Goal: Task Accomplishment & Management: Use online tool/utility

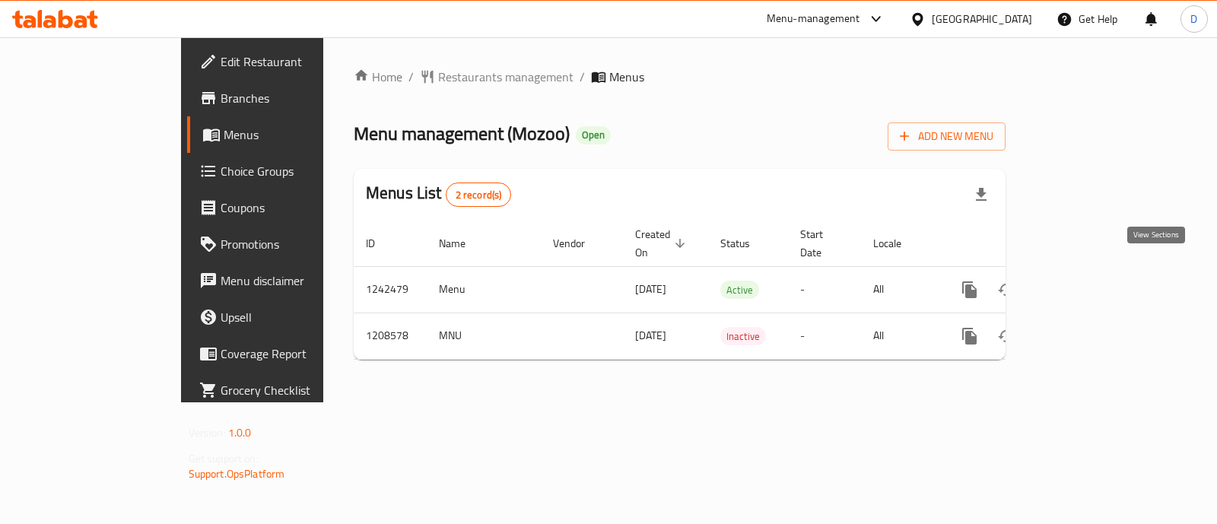
click at [1089, 281] on icon "enhanced table" at bounding box center [1080, 290] width 18 height 18
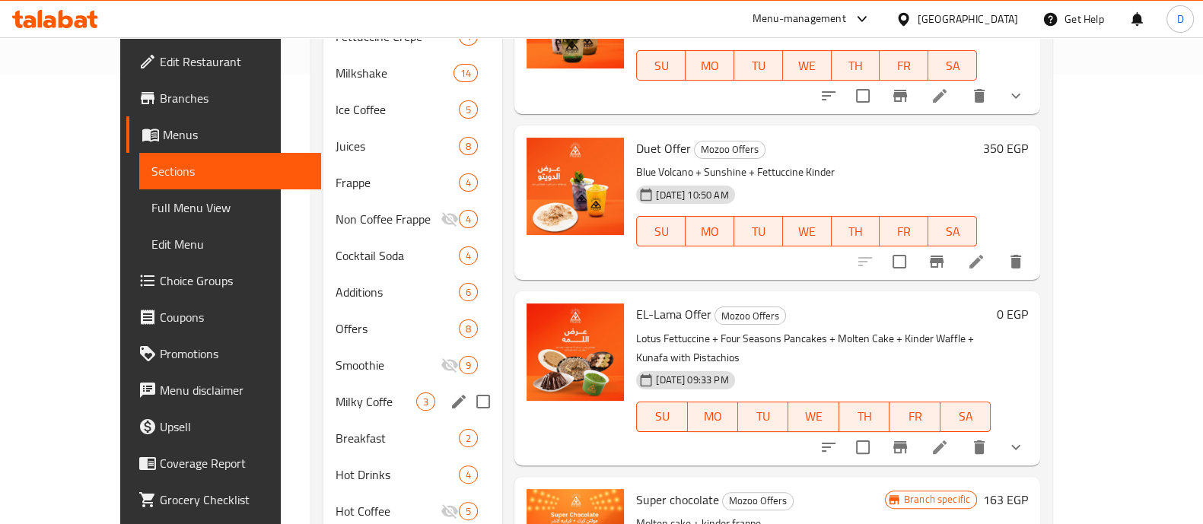
scroll to position [476, 0]
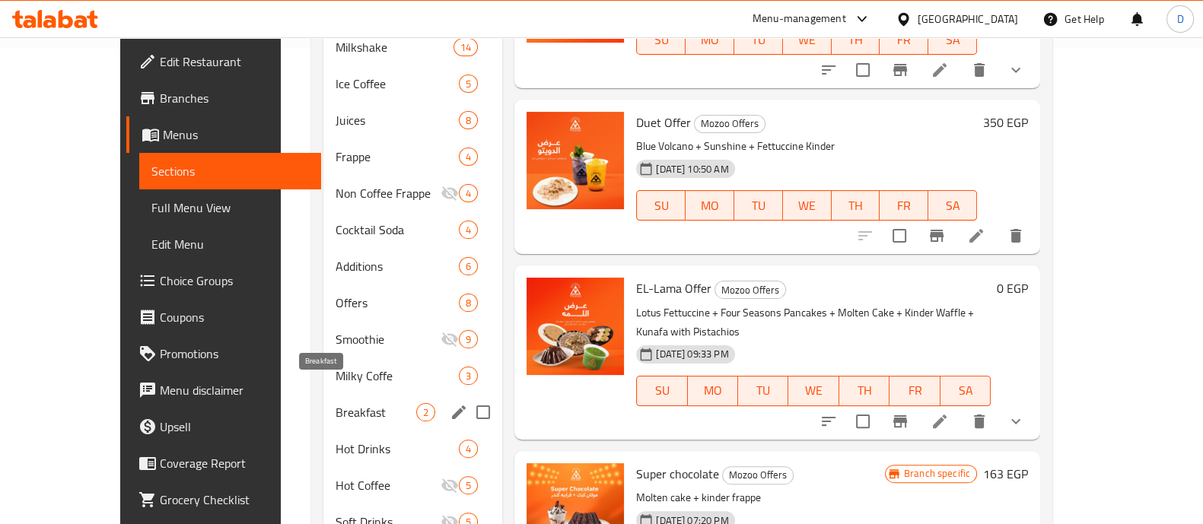
click at [336, 403] on span "Breakfast" at bounding box center [376, 412] width 81 height 18
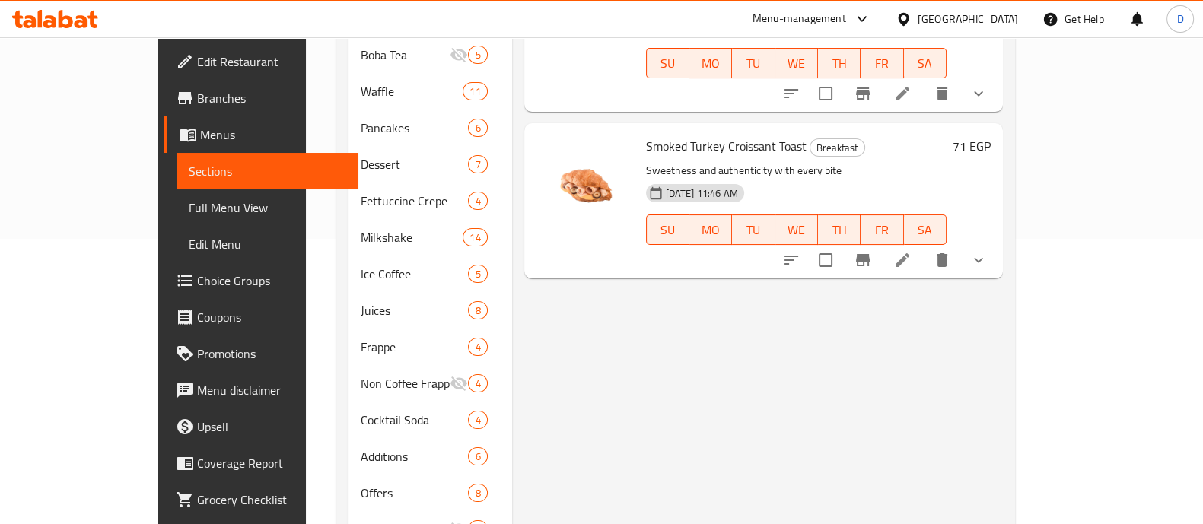
scroll to position [94, 0]
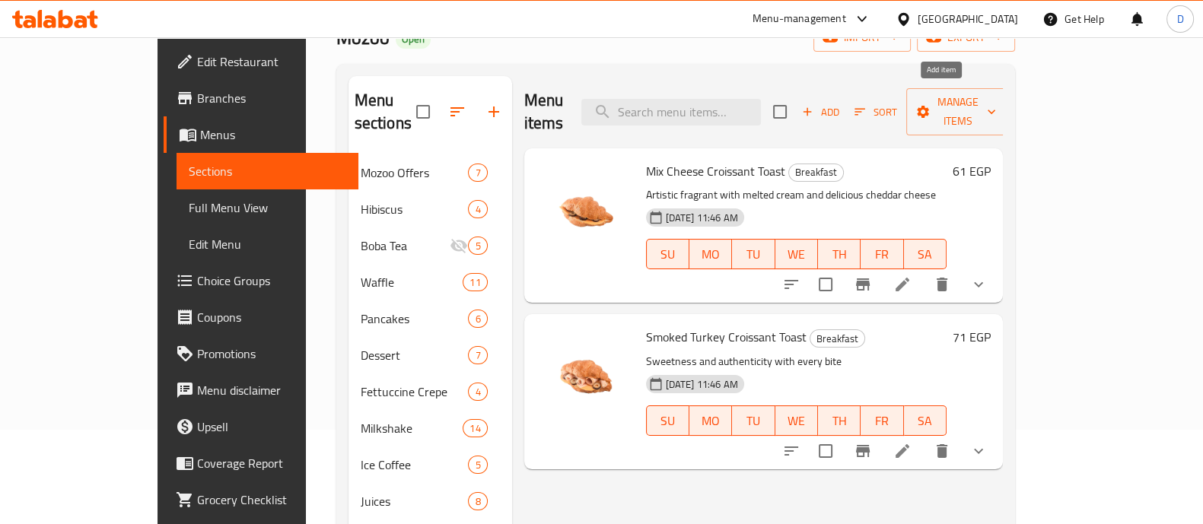
click at [845, 104] on button "Add" at bounding box center [820, 112] width 49 height 24
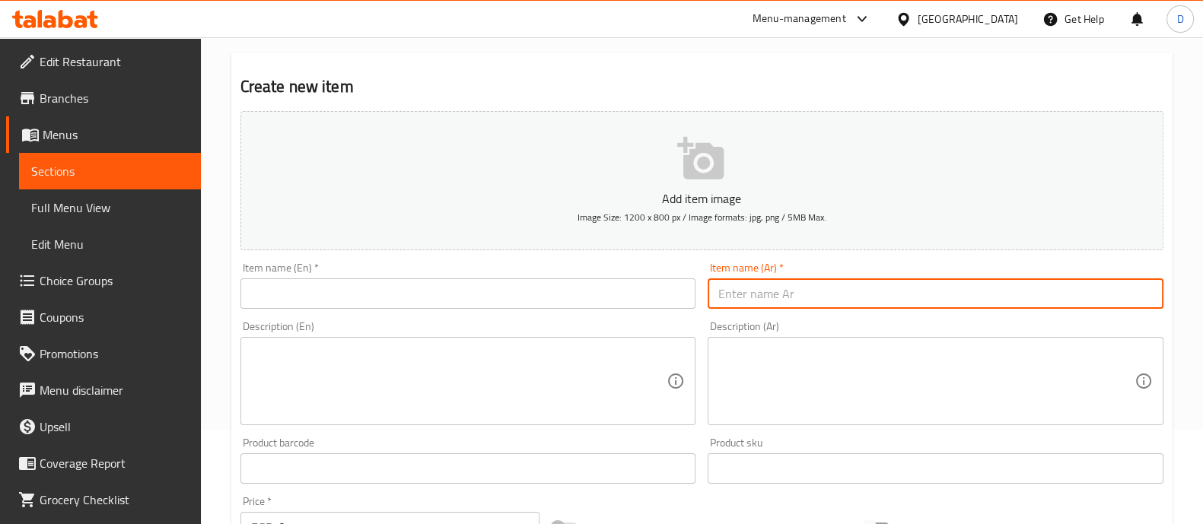
click at [830, 290] on input "text" at bounding box center [936, 293] width 456 height 30
paste input "بيتزا وافل"
type input "بيتزا وافل"
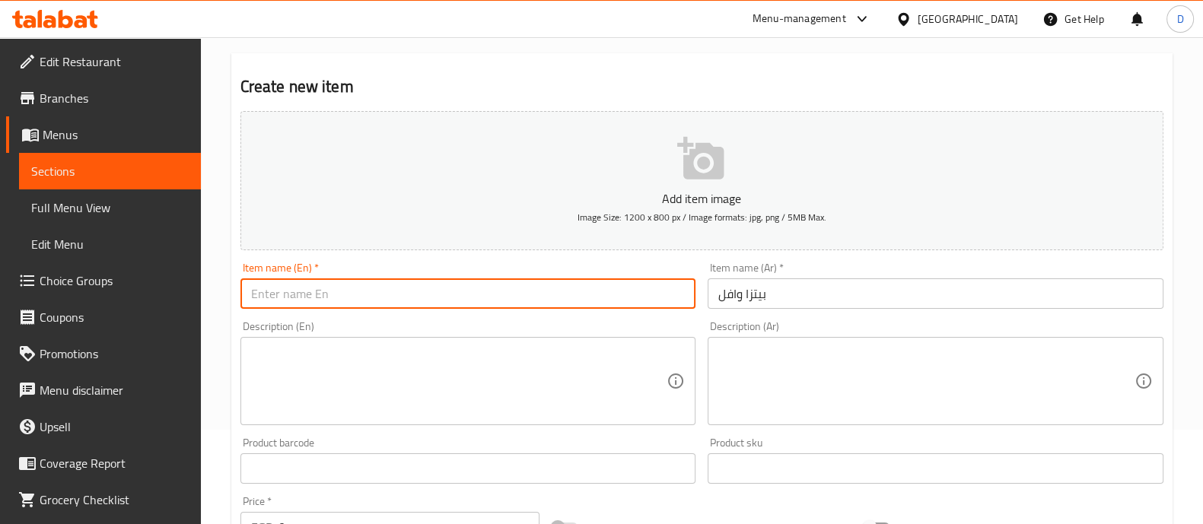
click at [371, 305] on input "text" at bounding box center [468, 293] width 456 height 30
paste input "Waffle Pizza"
type input "Waffle Pizza"
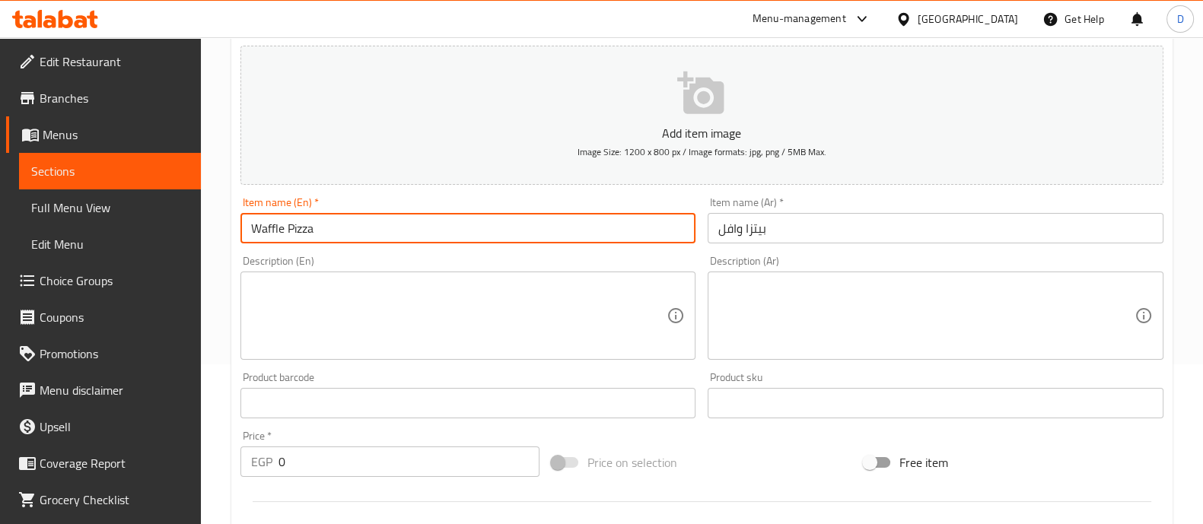
scroll to position [189, 0]
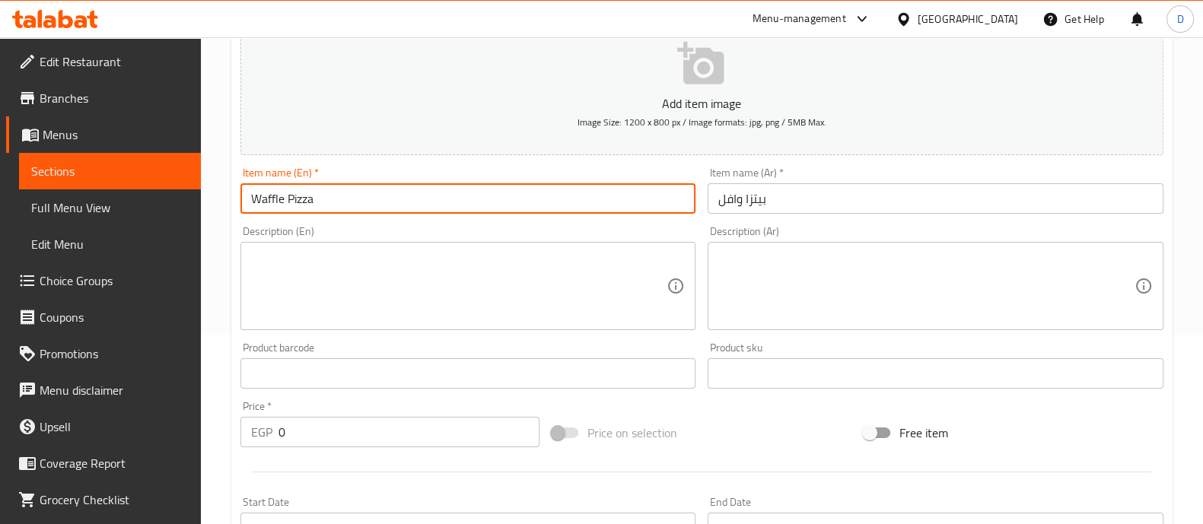
click at [372, 419] on input "0" at bounding box center [409, 432] width 262 height 30
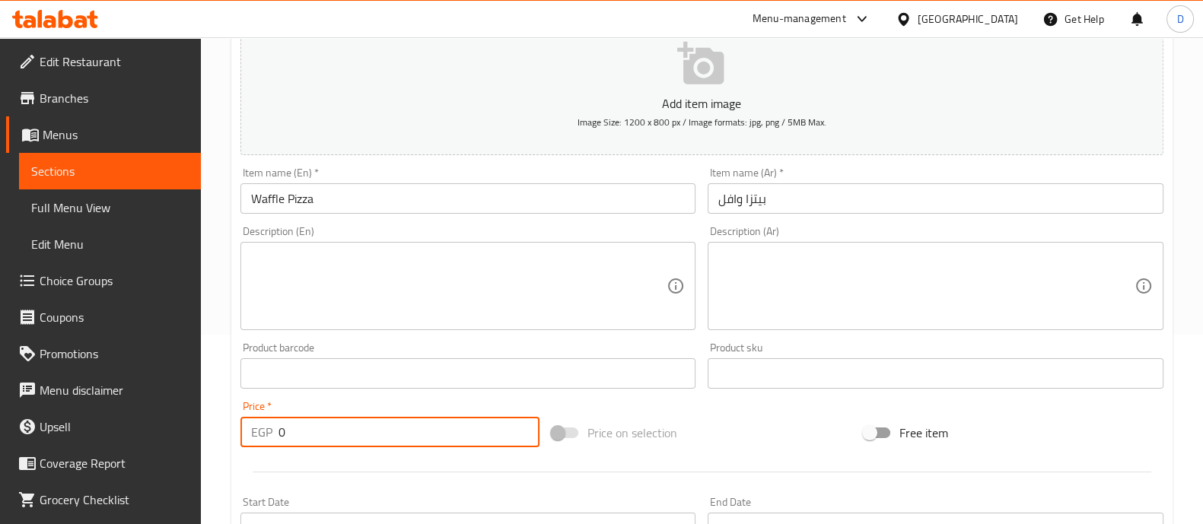
click at [372, 419] on input "0" at bounding box center [409, 432] width 262 height 30
type input "130"
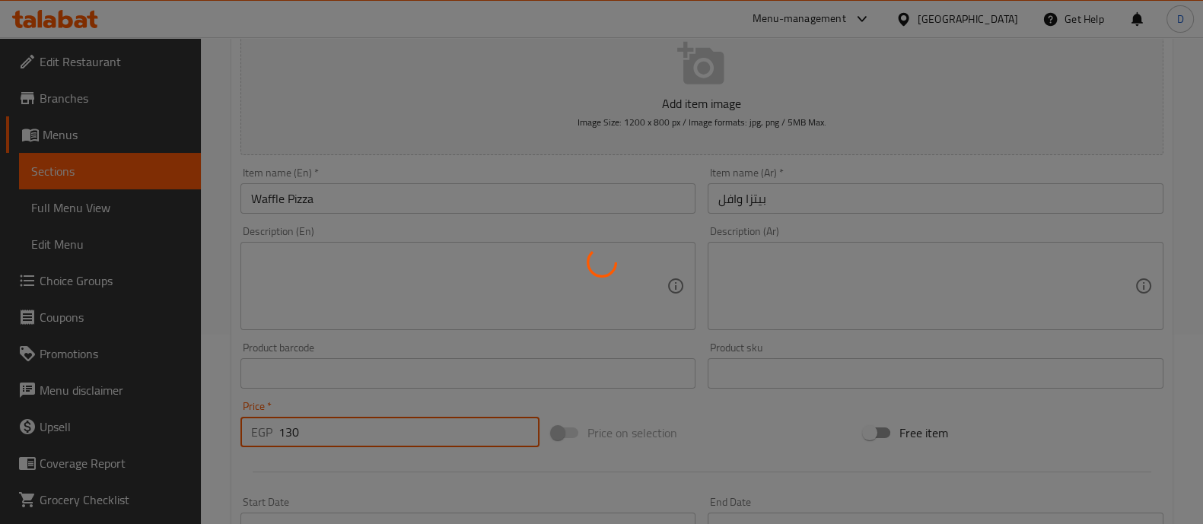
type input "0"
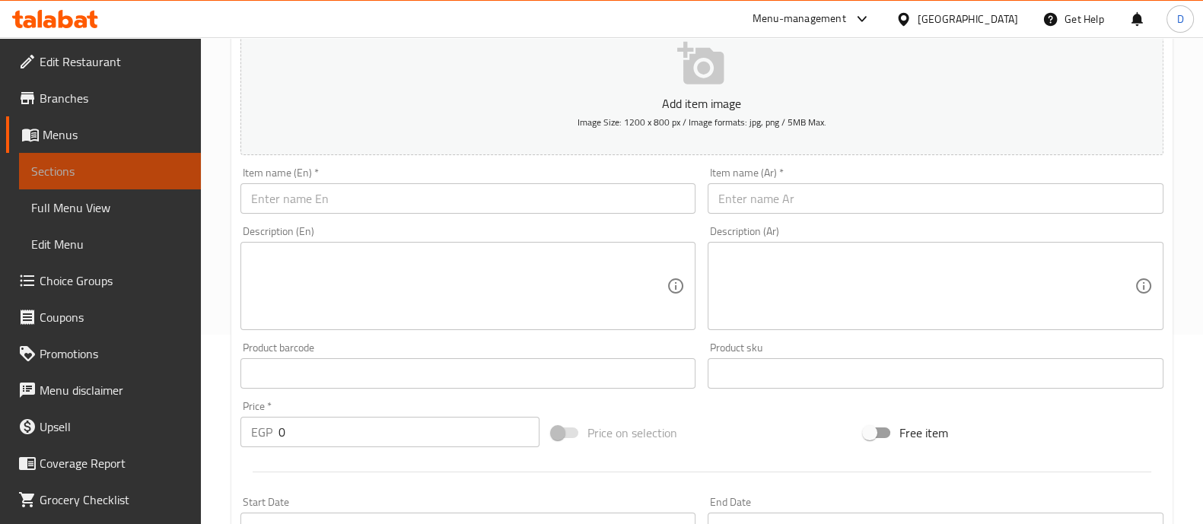
click at [131, 187] on link "Sections" at bounding box center [110, 171] width 182 height 37
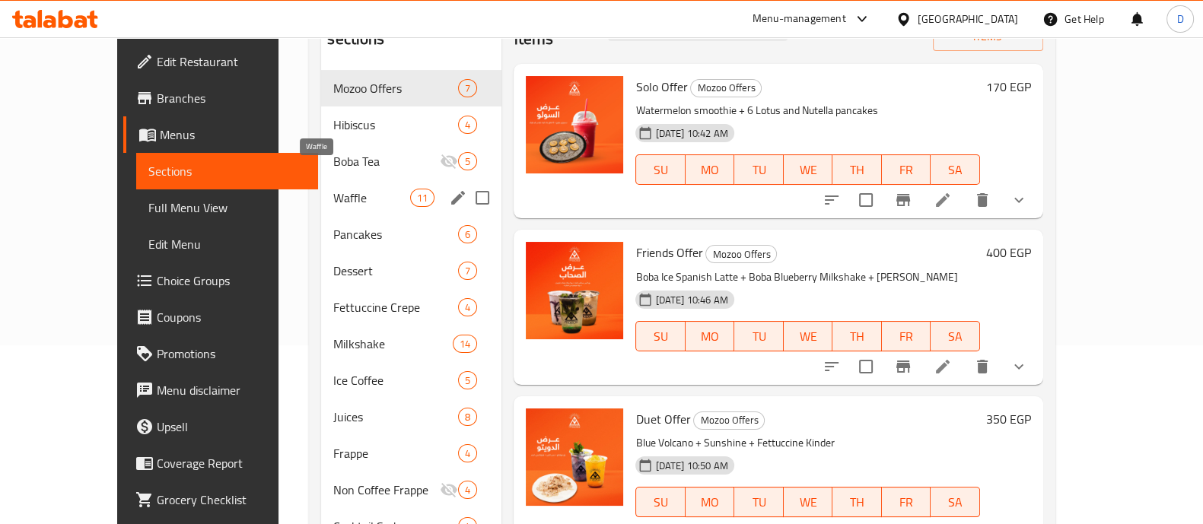
scroll to position [94, 0]
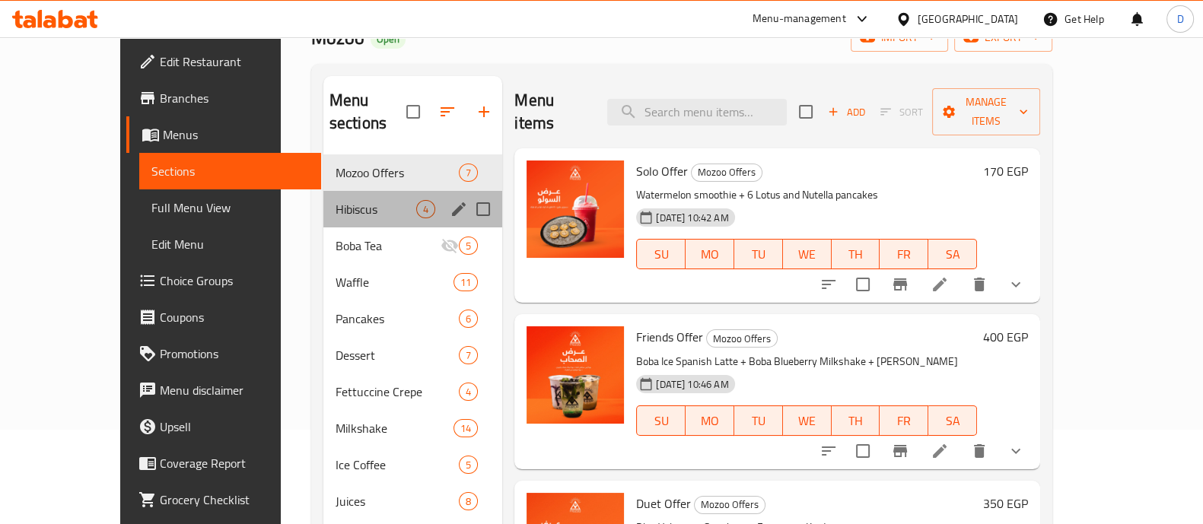
click at [323, 202] on div "Hibiscus 4" at bounding box center [413, 209] width 180 height 37
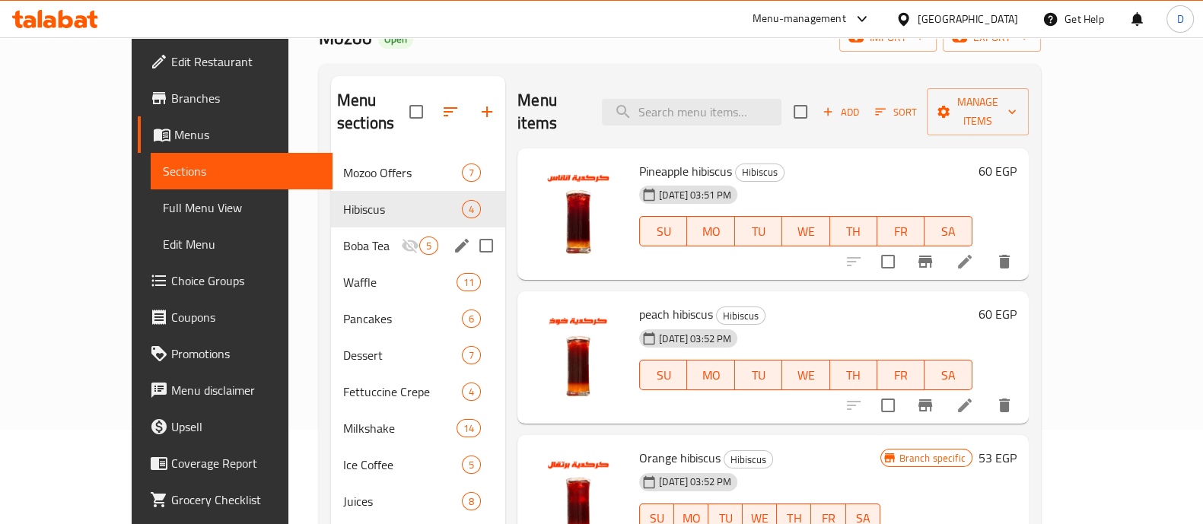
click at [343, 237] on span "Boba Tea" at bounding box center [372, 246] width 58 height 18
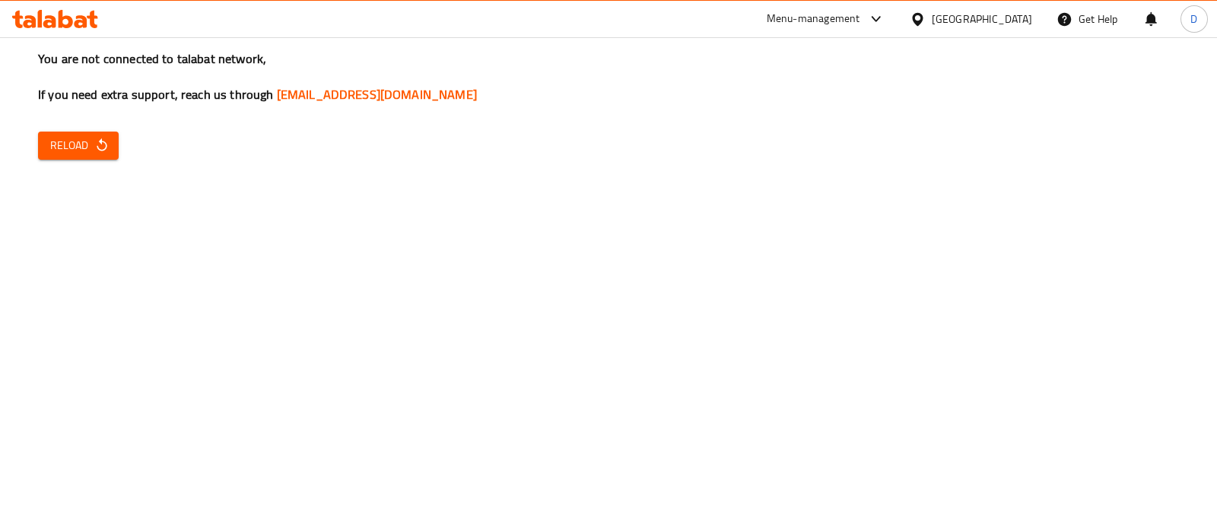
click at [91, 144] on span "Reload" at bounding box center [78, 145] width 56 height 19
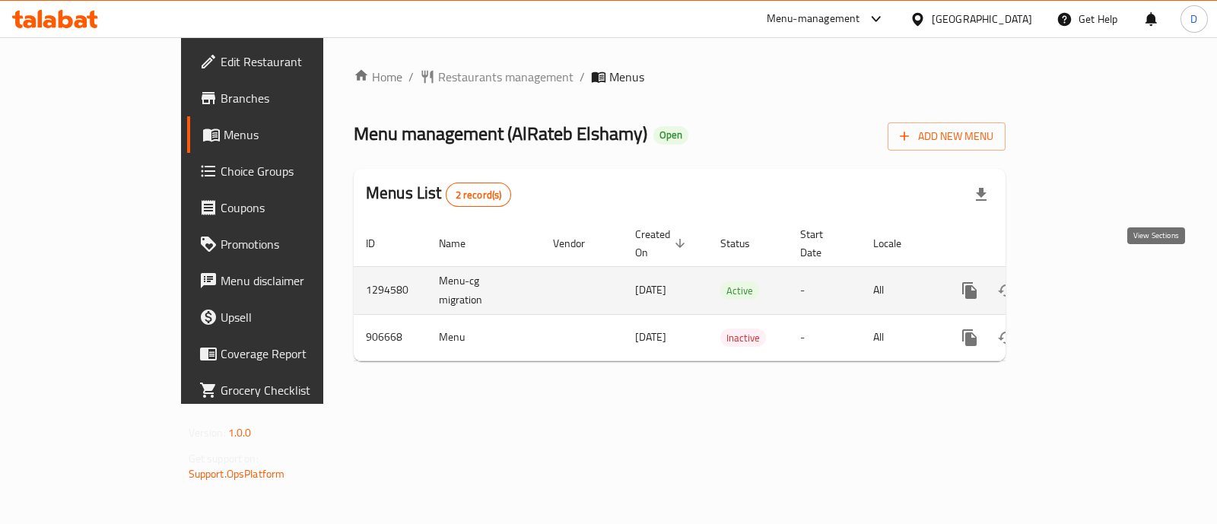
click at [1089, 282] on icon "enhanced table" at bounding box center [1080, 291] width 18 height 18
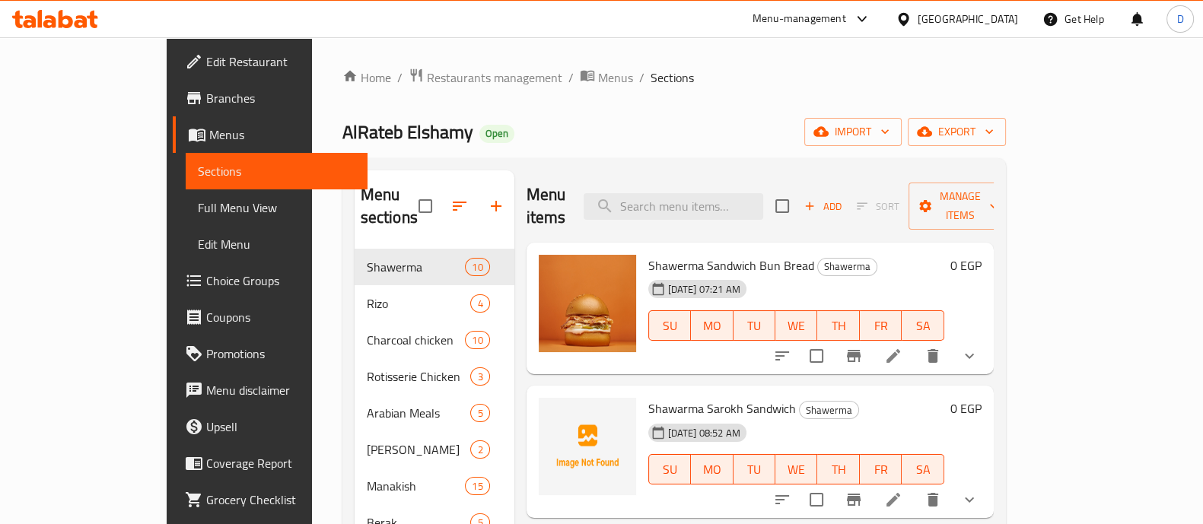
click at [57, 15] on icon at bounding box center [55, 19] width 86 height 18
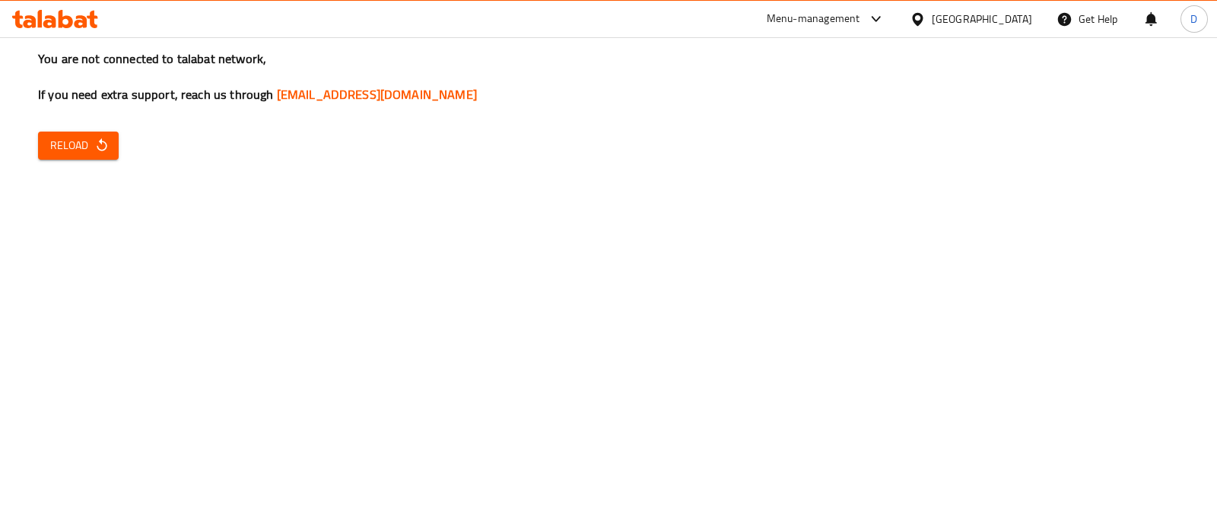
click at [94, 146] on icon "button" at bounding box center [101, 145] width 15 height 15
click at [110, 147] on button "Reload" at bounding box center [78, 146] width 81 height 28
click at [75, 137] on span "Reload" at bounding box center [78, 145] width 56 height 19
click at [53, 142] on span "Reload" at bounding box center [78, 145] width 56 height 19
click at [65, 148] on span "Reload" at bounding box center [78, 145] width 56 height 19
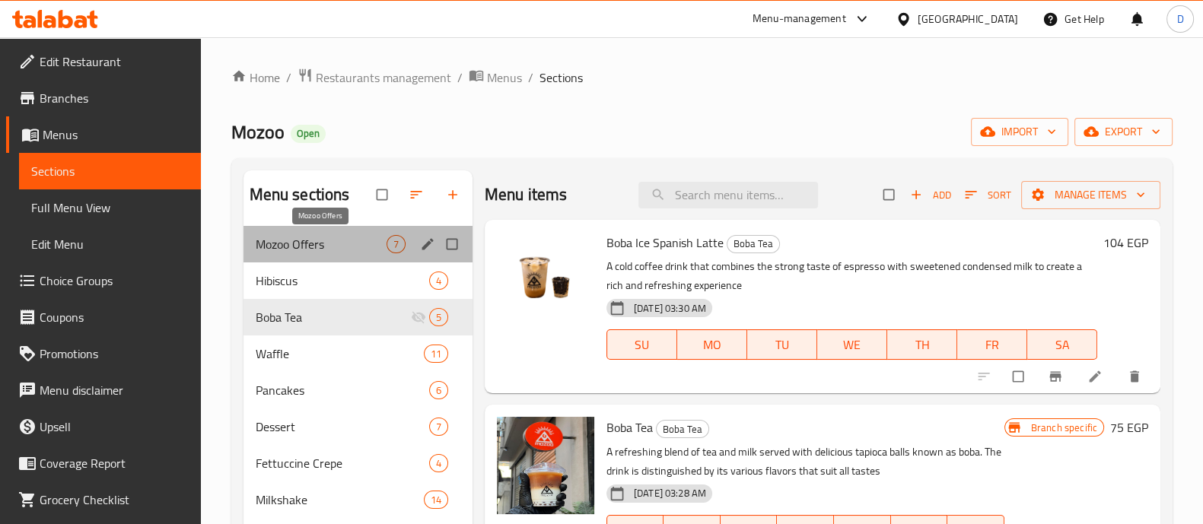
click at [351, 242] on span "Mozoo Offers" at bounding box center [321, 244] width 131 height 18
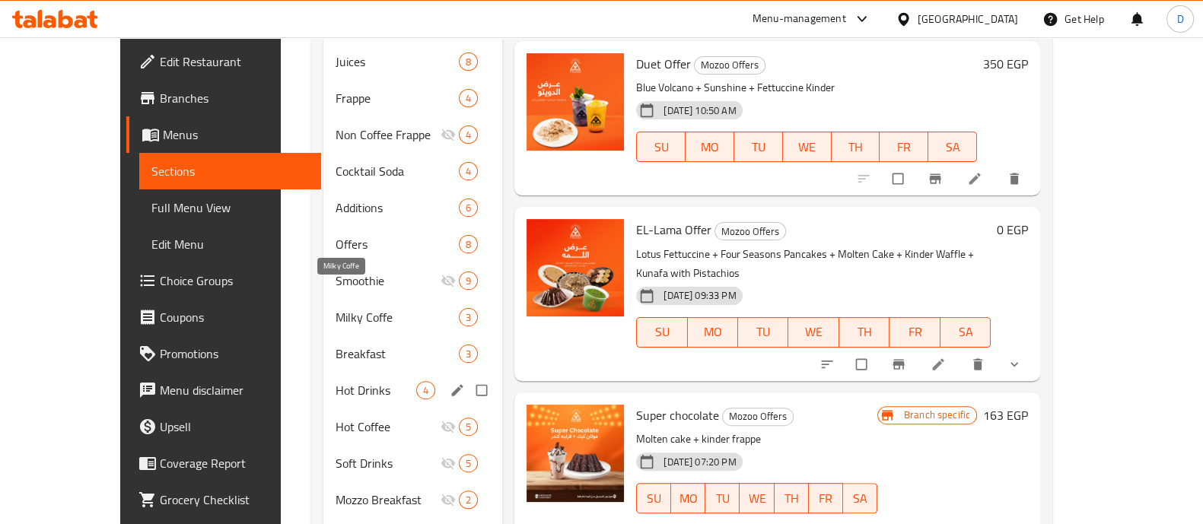
scroll to position [699, 0]
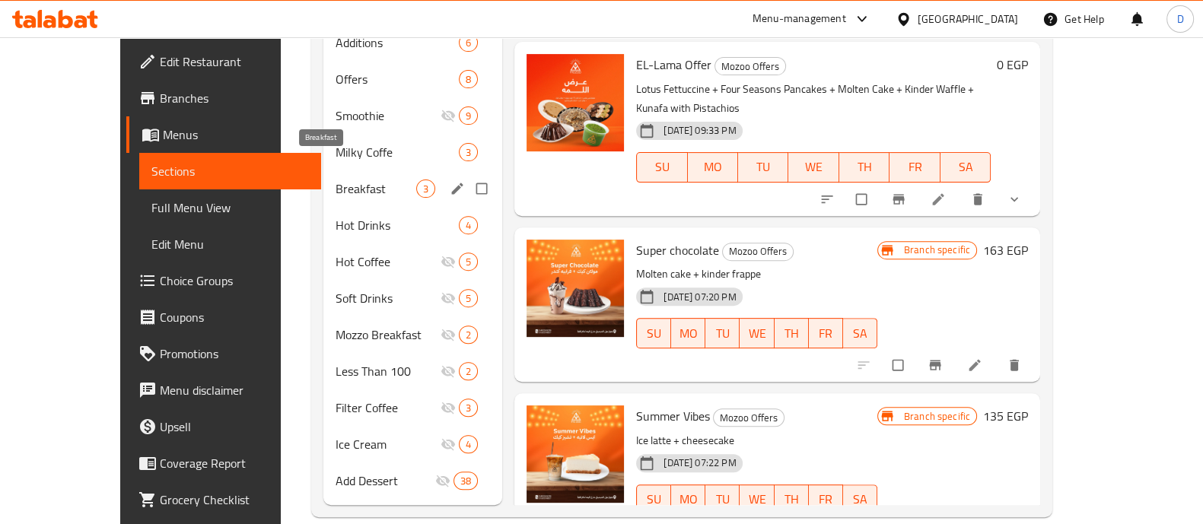
click at [336, 180] on span "Breakfast" at bounding box center [376, 189] width 81 height 18
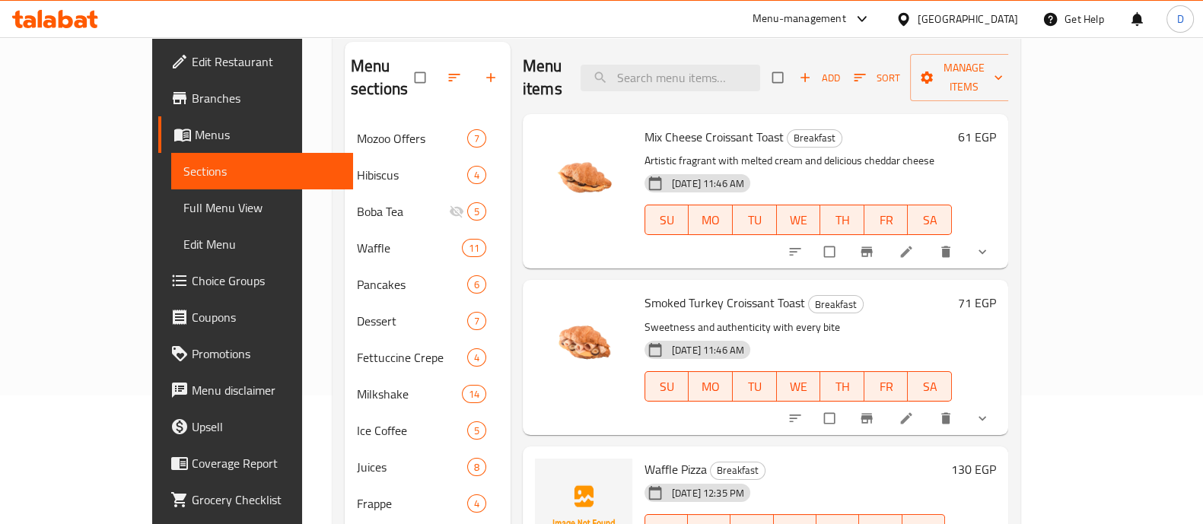
scroll to position [319, 0]
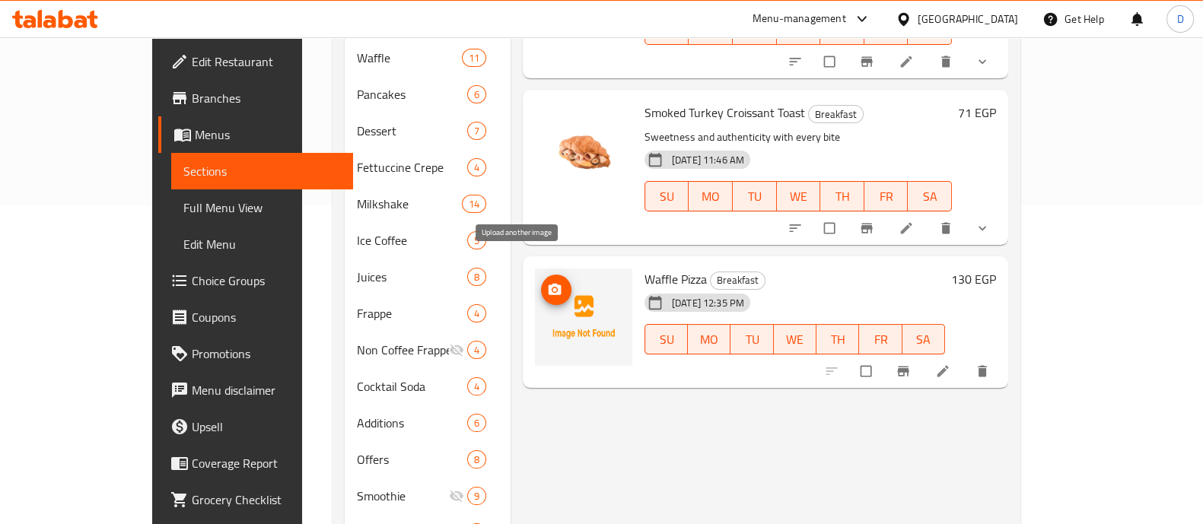
click at [549, 283] on icon "upload picture" at bounding box center [555, 288] width 13 height 11
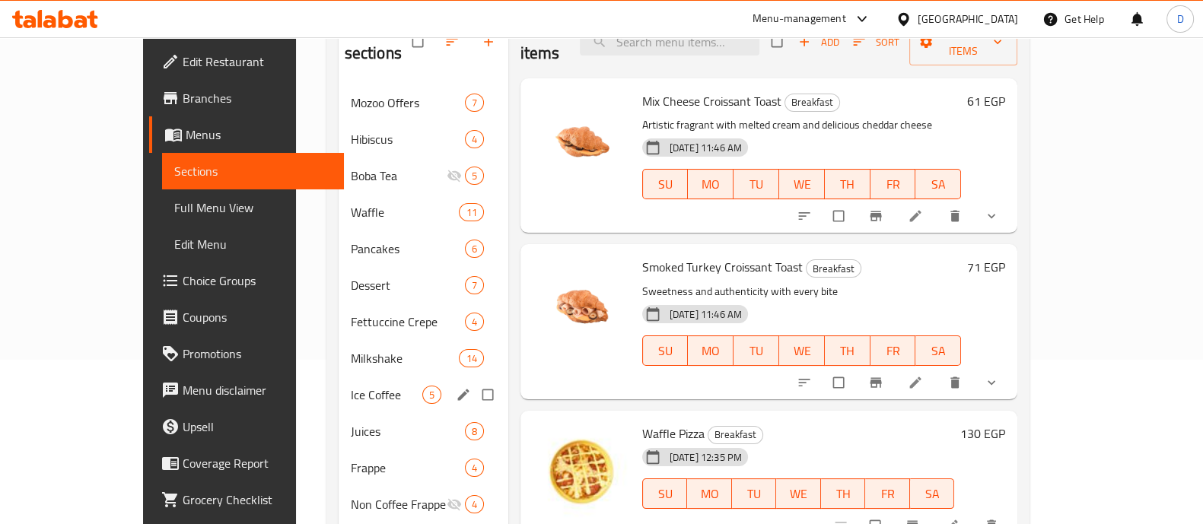
scroll to position [189, 0]
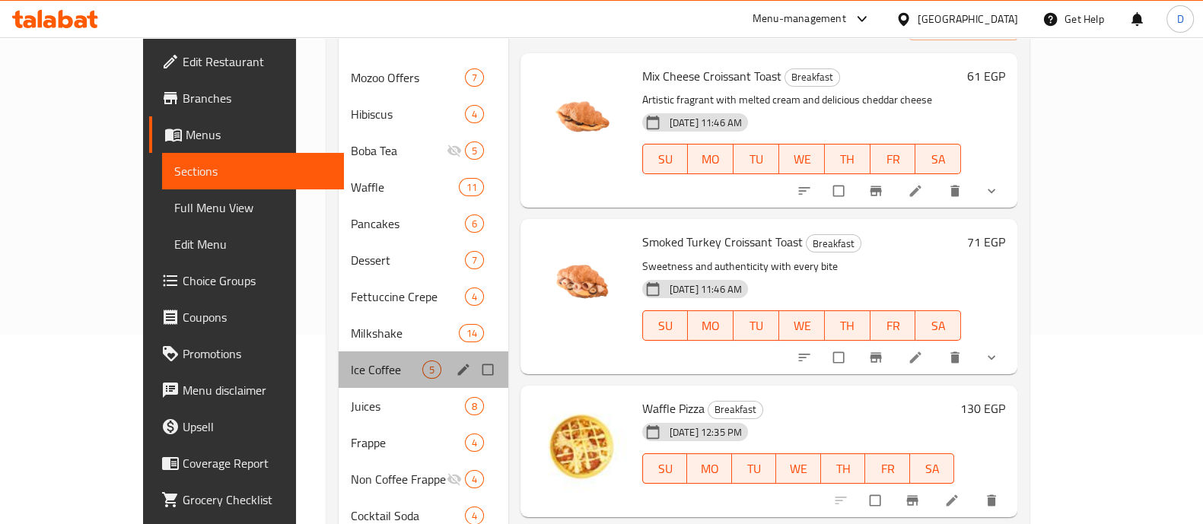
click at [339, 360] on div "Ice Coffee 5" at bounding box center [424, 370] width 170 height 37
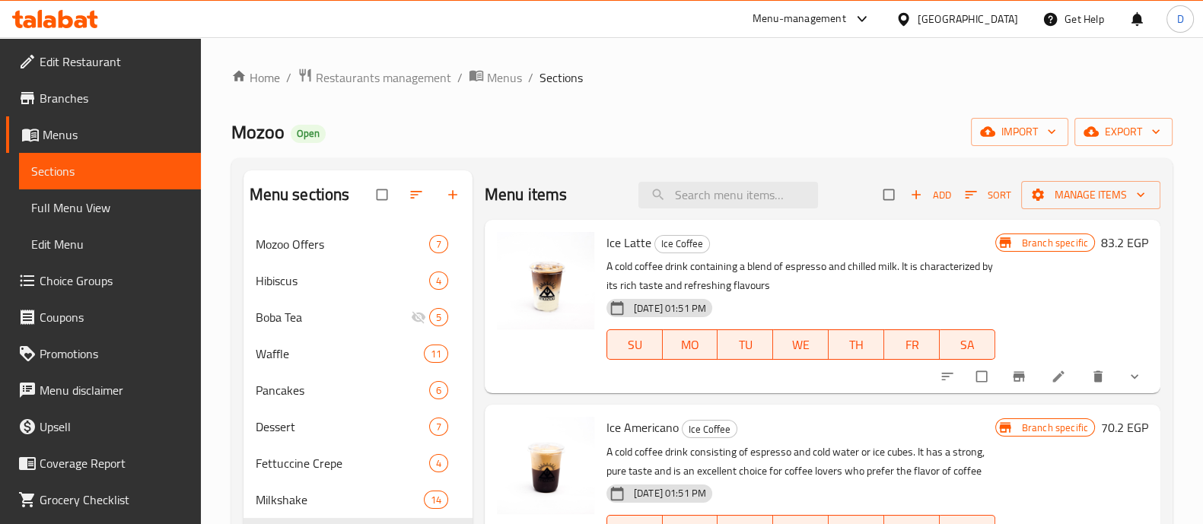
click at [937, 205] on button "Add" at bounding box center [930, 195] width 49 height 24
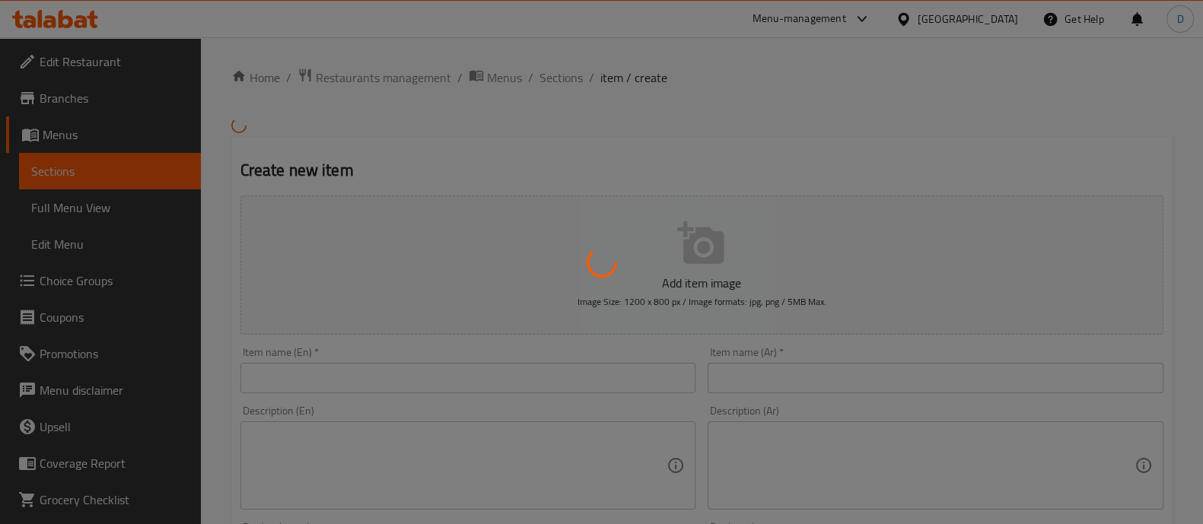
click at [937, 205] on div at bounding box center [601, 262] width 1203 height 524
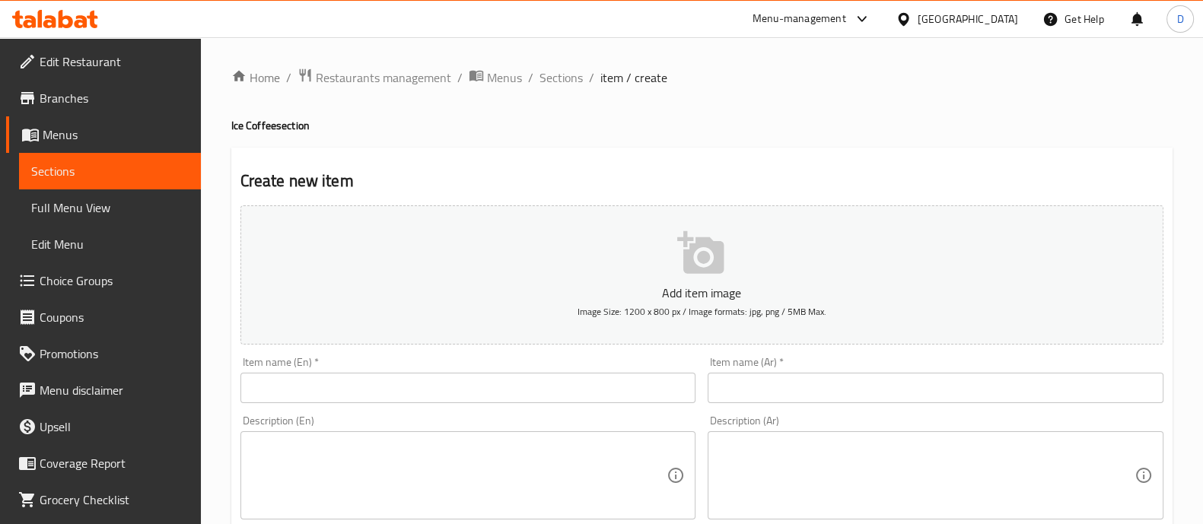
click at [823, 387] on input "text" at bounding box center [936, 388] width 456 height 30
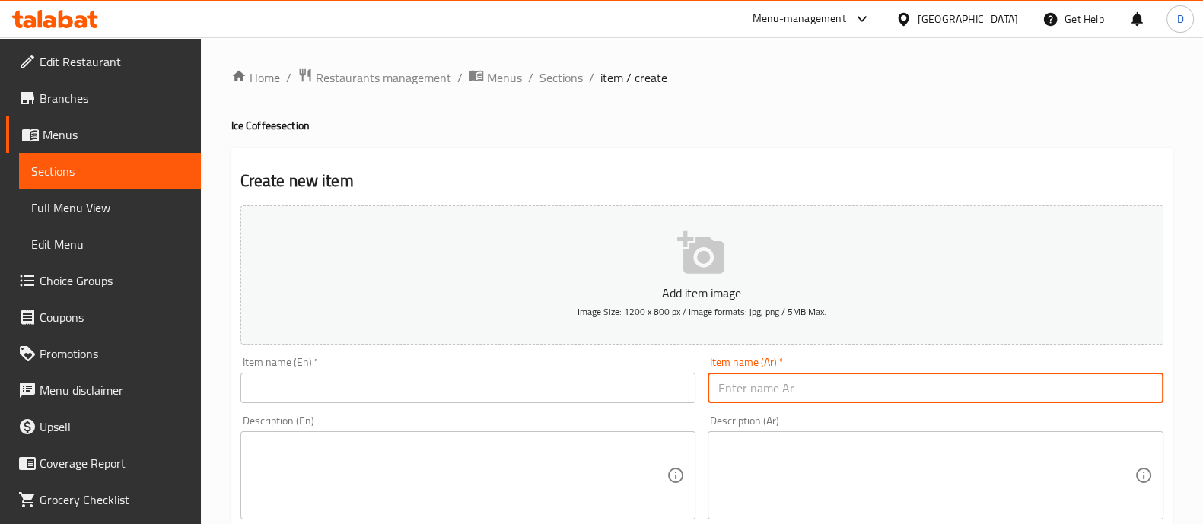
click at [823, 387] on input "text" at bounding box center [936, 388] width 456 height 30
paste input "ايس لاتيه ترامسيو"
paste input "يراميس"
type input "ايس لاتيه تيراميسو"
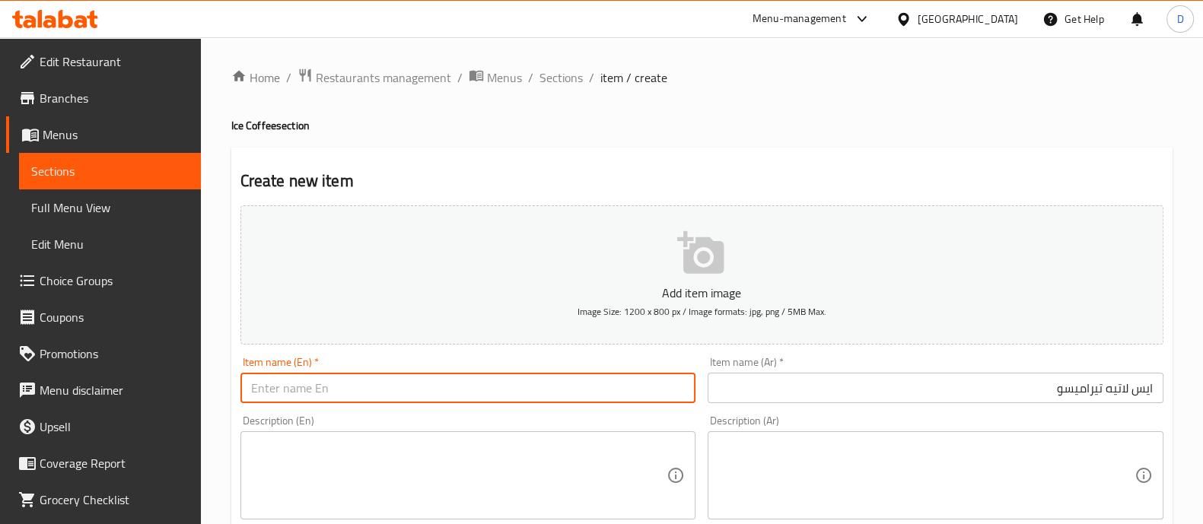
click at [434, 383] on input "text" at bounding box center [468, 388] width 456 height 30
paste input "Ice latte tiramisu"
type input "Ice latte tiramisu"
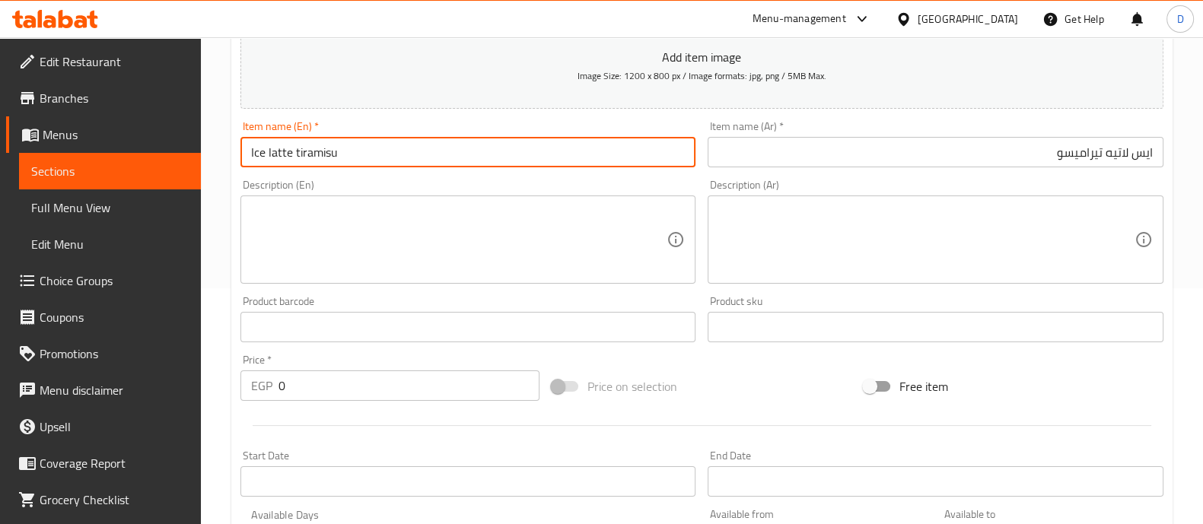
scroll to position [285, 0]
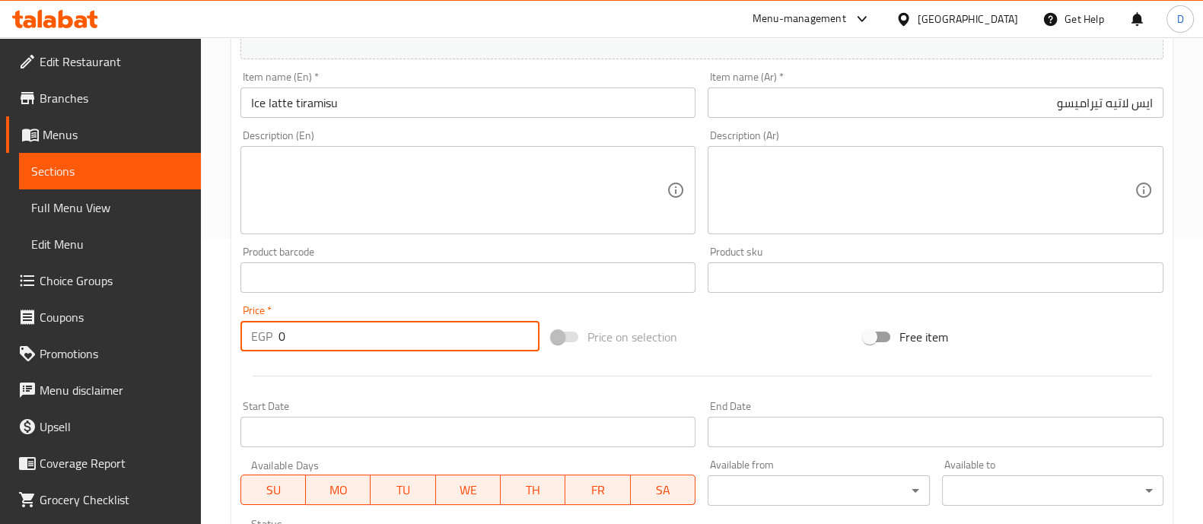
click at [441, 333] on input "0" at bounding box center [409, 336] width 262 height 30
type input "160"
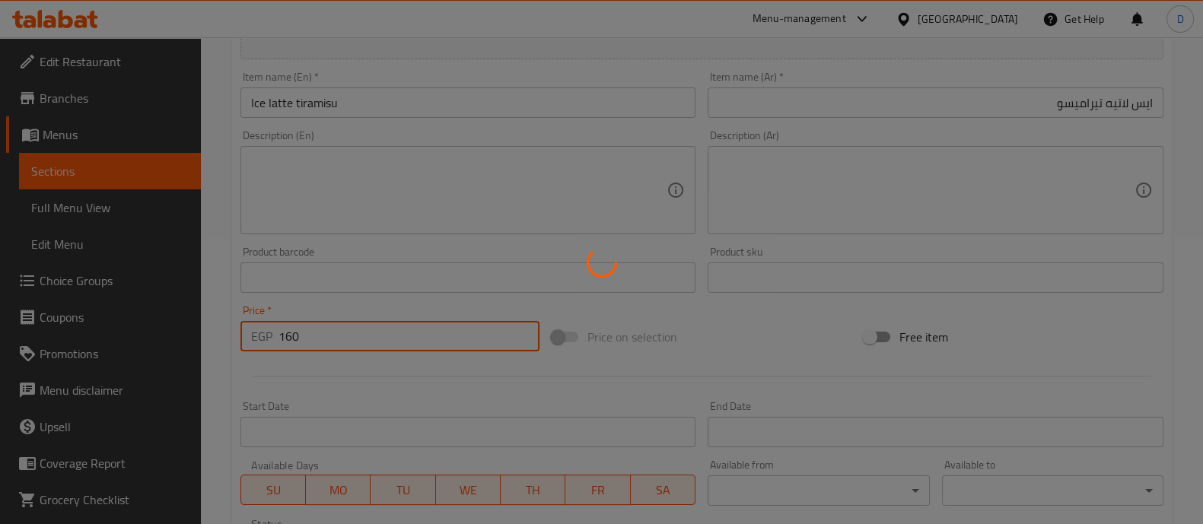
type input "0"
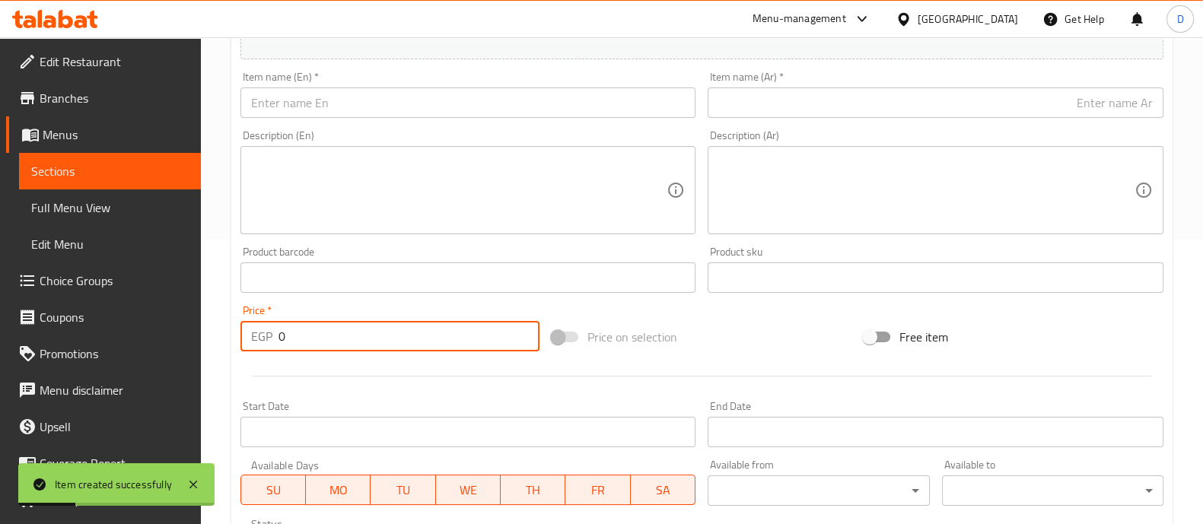
click at [88, 161] on link "Sections" at bounding box center [110, 171] width 182 height 37
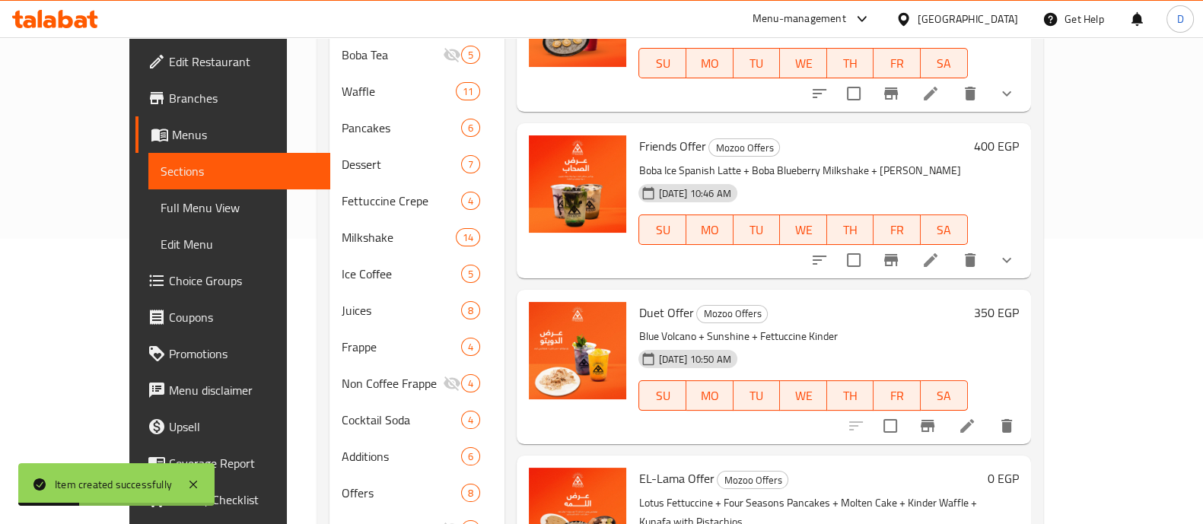
scroll to position [213, 0]
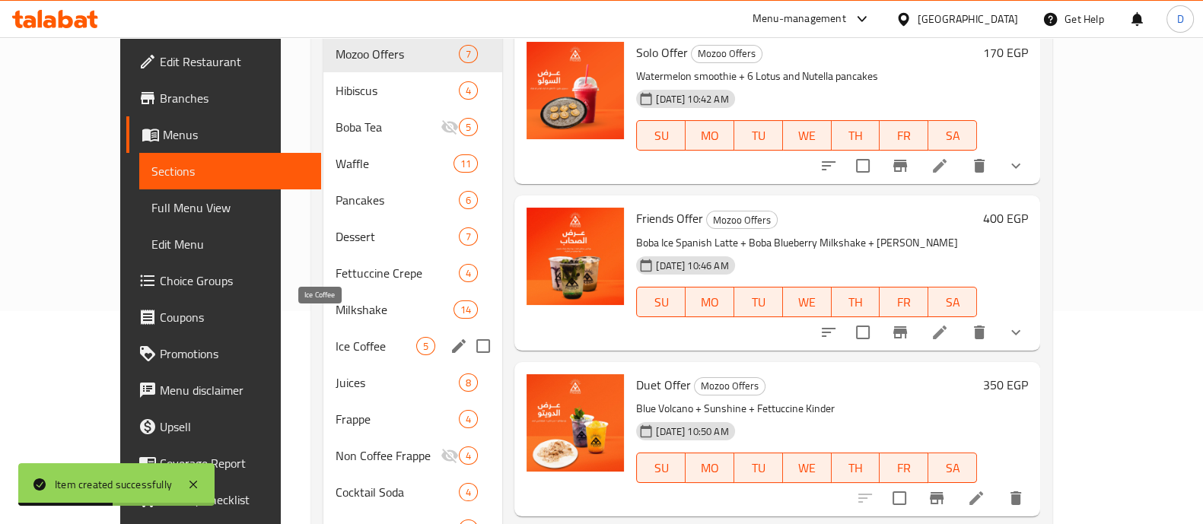
click at [336, 337] on span "Ice Coffee" at bounding box center [376, 346] width 81 height 18
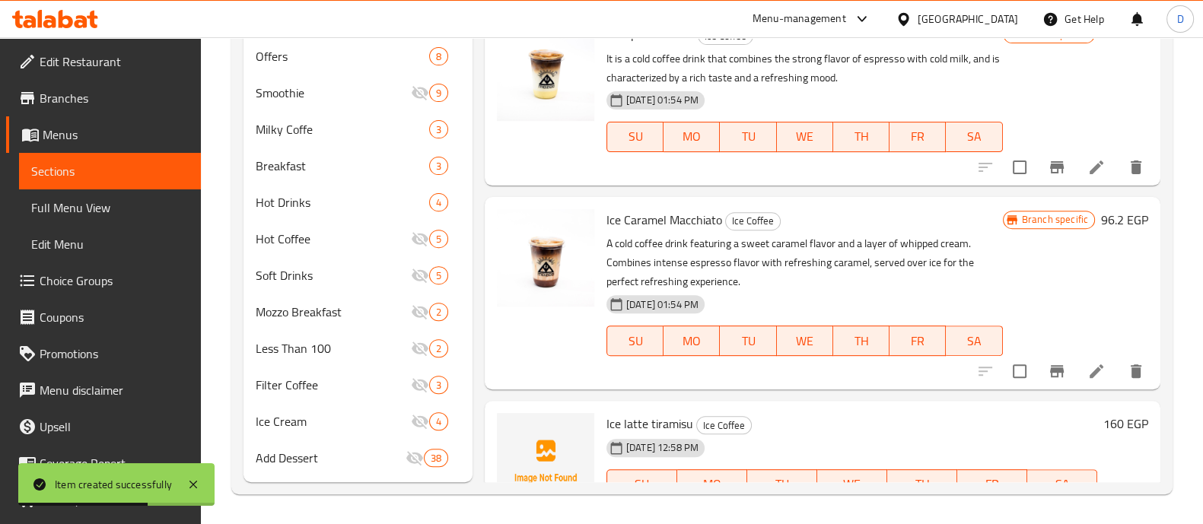
scroll to position [115, 0]
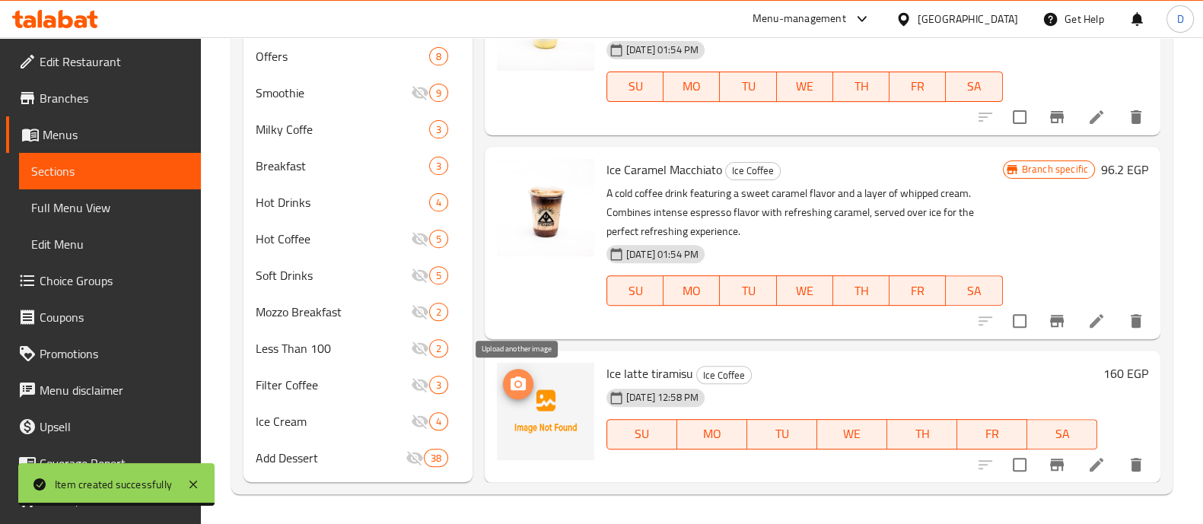
click at [529, 387] on span "upload picture" at bounding box center [518, 384] width 30 height 18
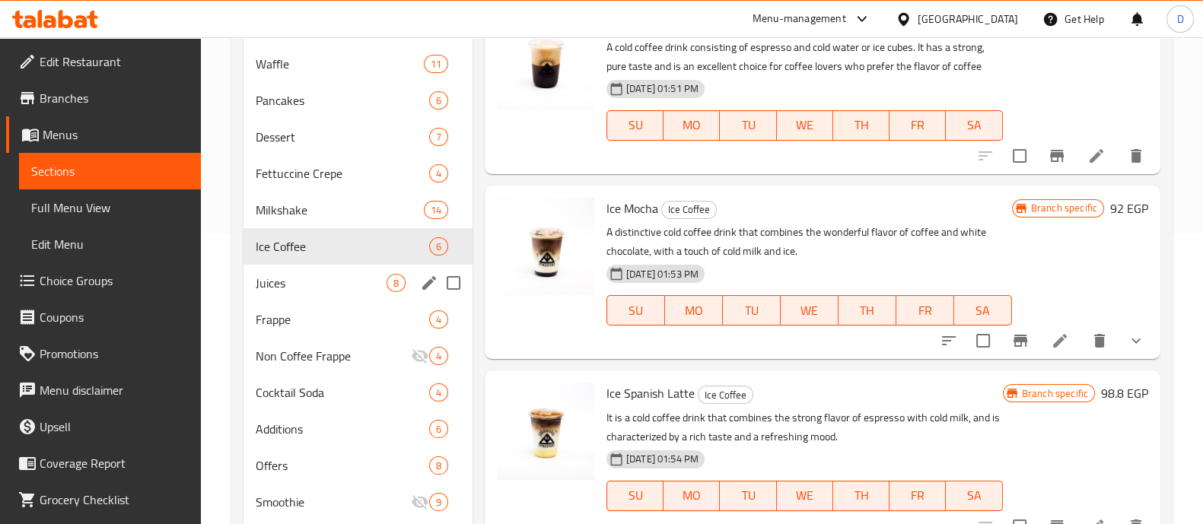
scroll to position [319, 0]
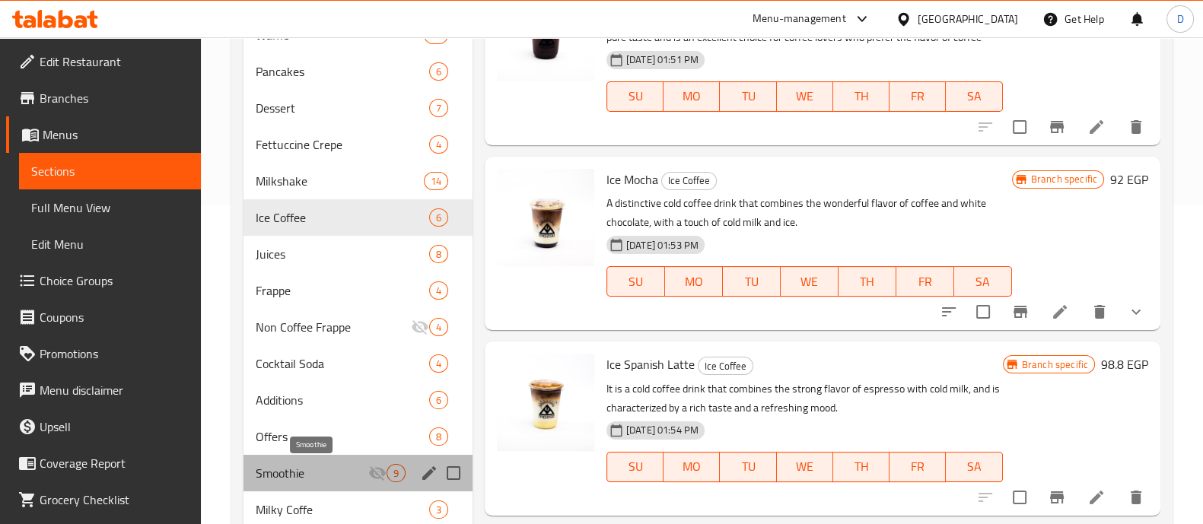
click at [319, 464] on span "Smoothie" at bounding box center [312, 473] width 113 height 18
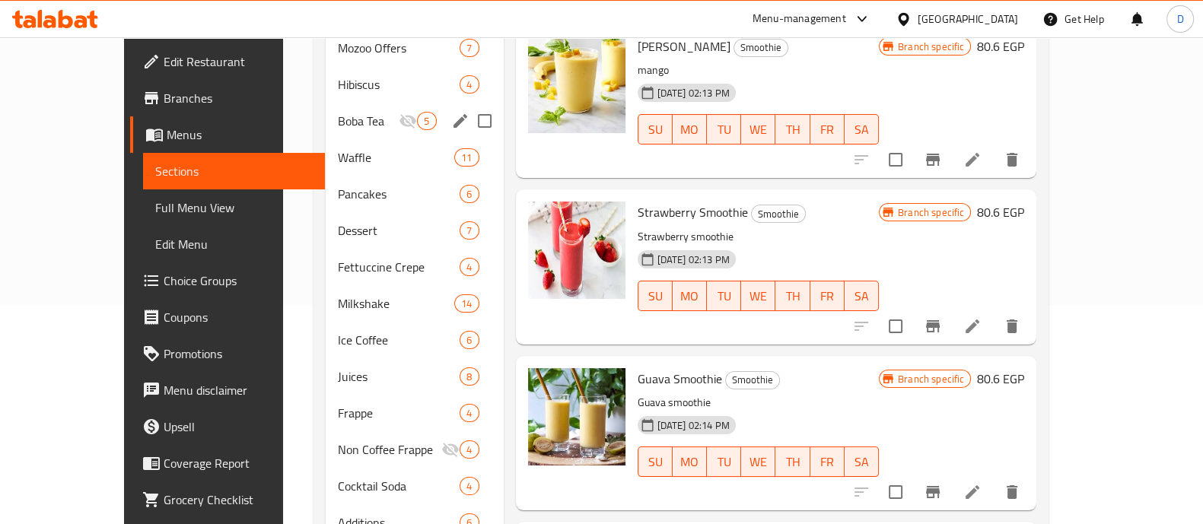
scroll to position [476, 0]
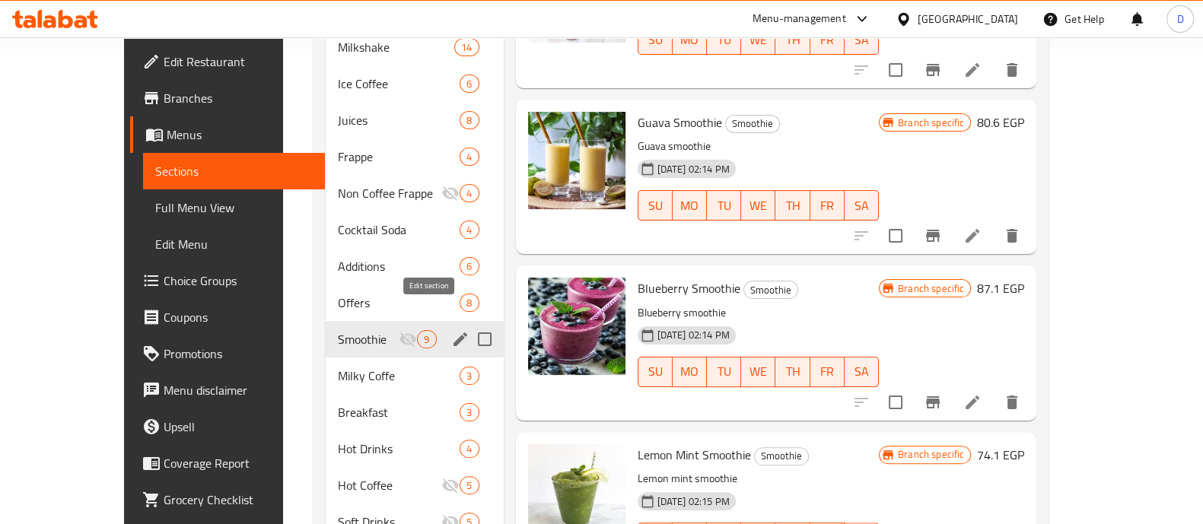
click at [451, 330] on icon "edit" at bounding box center [460, 339] width 18 height 18
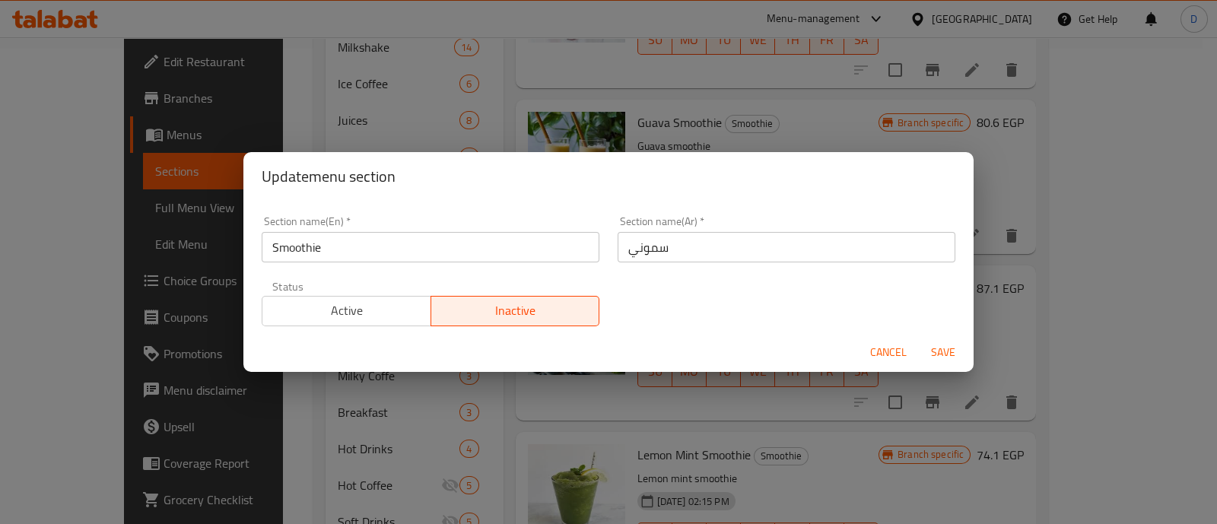
click at [368, 303] on span "Active" at bounding box center [347, 311] width 157 height 22
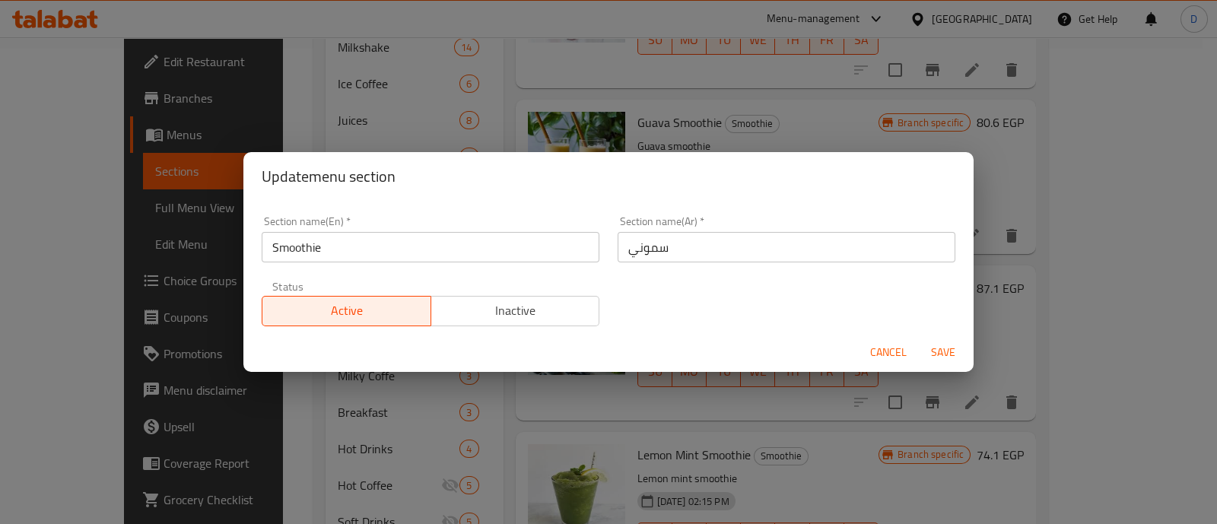
click at [945, 352] on span "Save" at bounding box center [943, 352] width 37 height 19
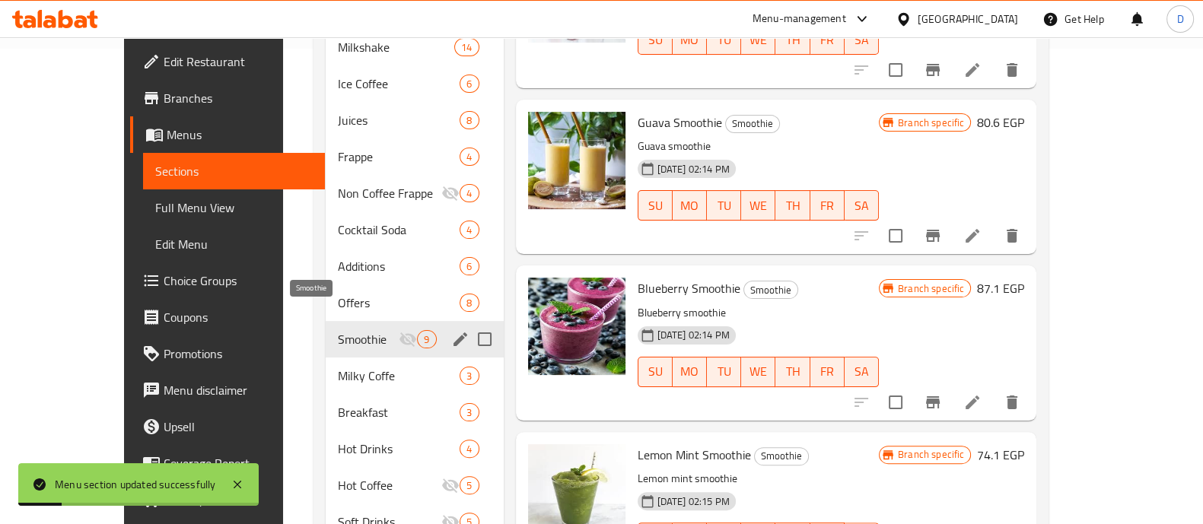
click at [338, 330] on span "Smoothie" at bounding box center [368, 339] width 61 height 18
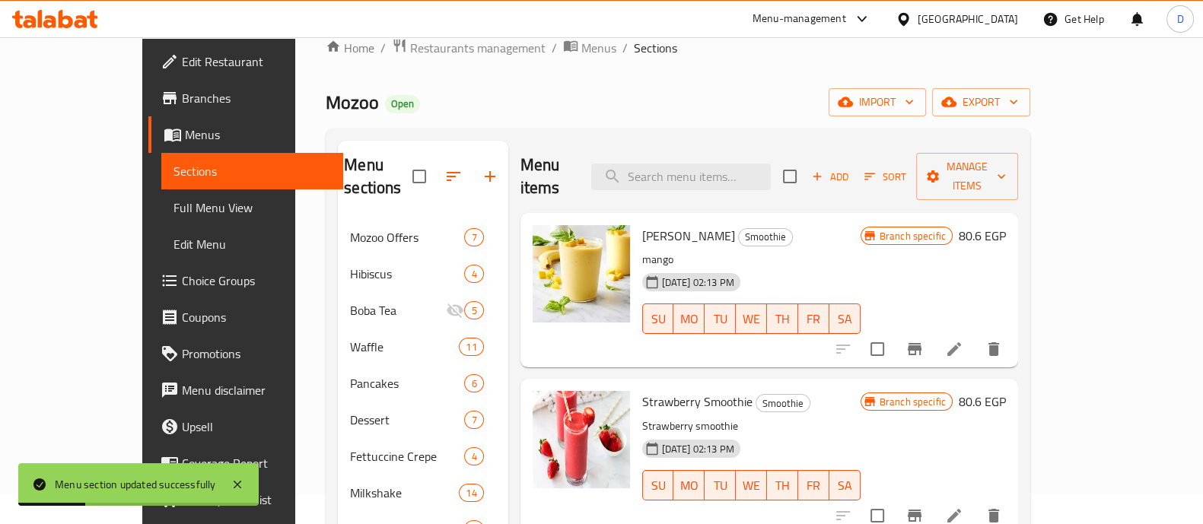
scroll to position [0, 0]
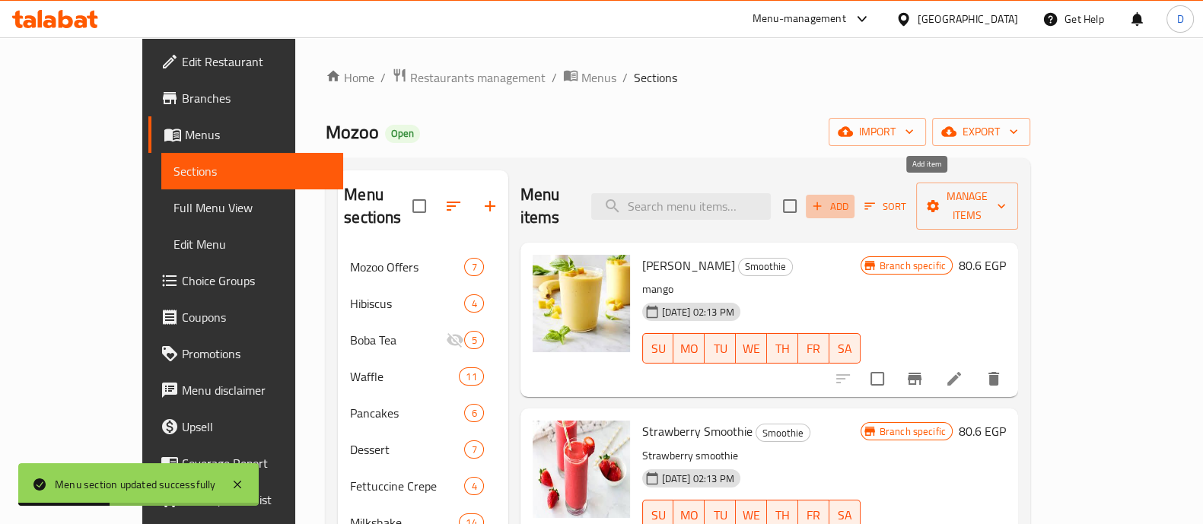
click at [851, 199] on span "Add" at bounding box center [830, 207] width 41 height 18
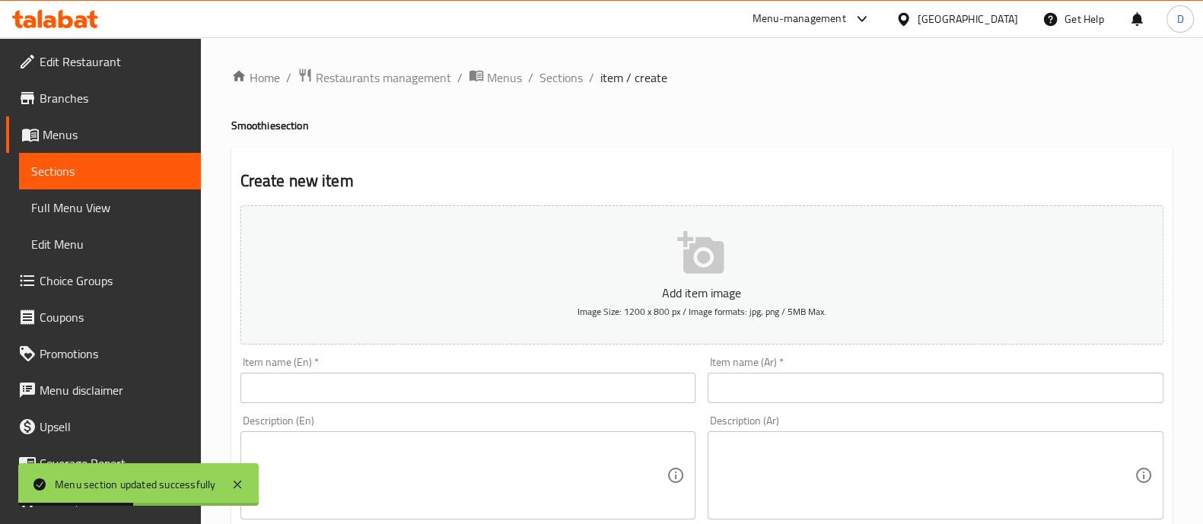
click at [821, 383] on input "text" at bounding box center [936, 388] width 456 height 30
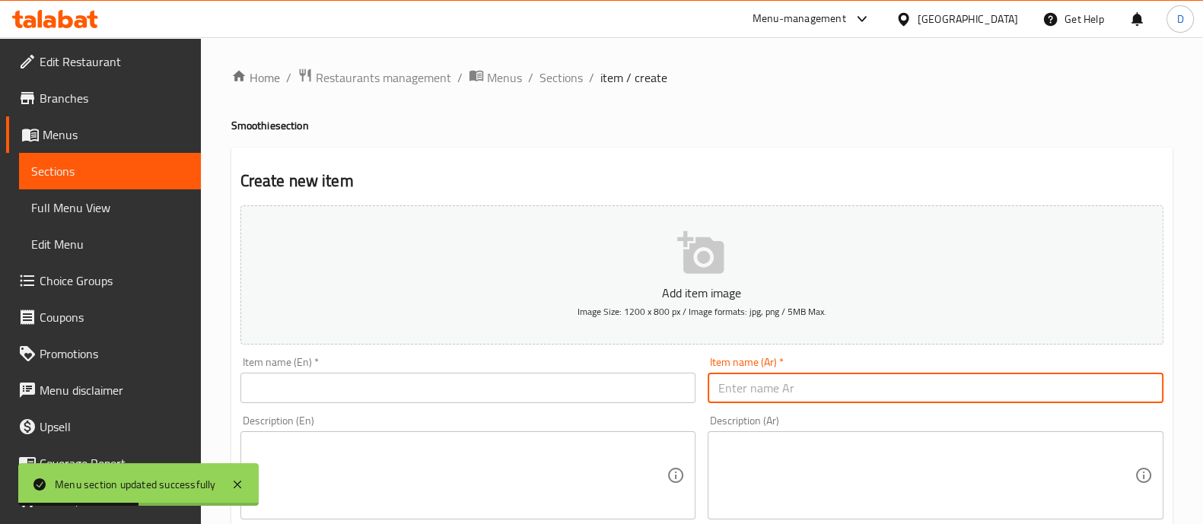
paste input "اسموزي [PERSON_NAME]"
type input "اسموزي [PERSON_NAME]"
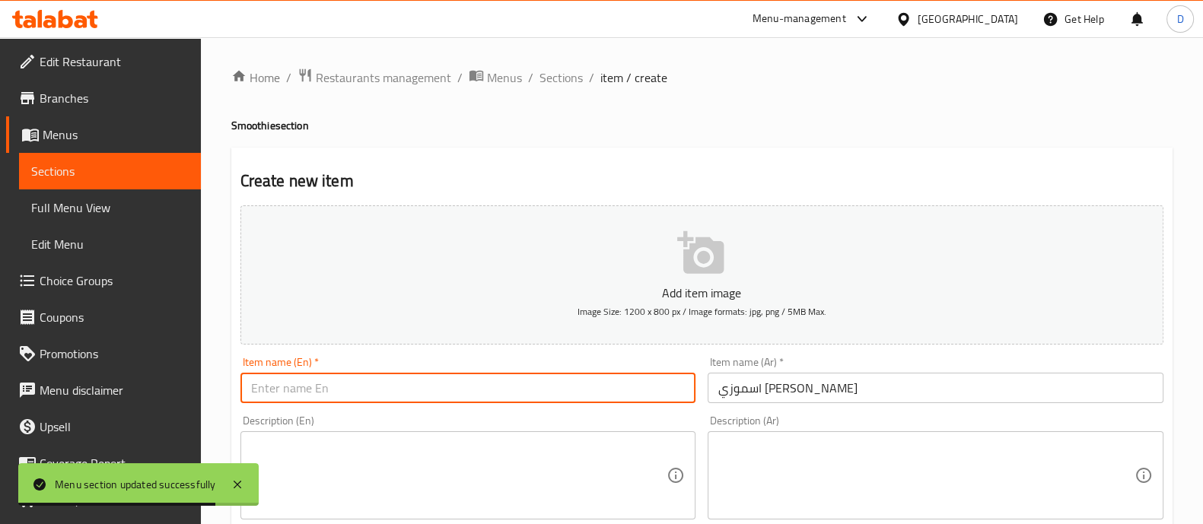
click at [453, 390] on input "text" at bounding box center [468, 388] width 456 height 30
paste input "Prickly pear smoothie"
type input "Prickly pear smoothie"
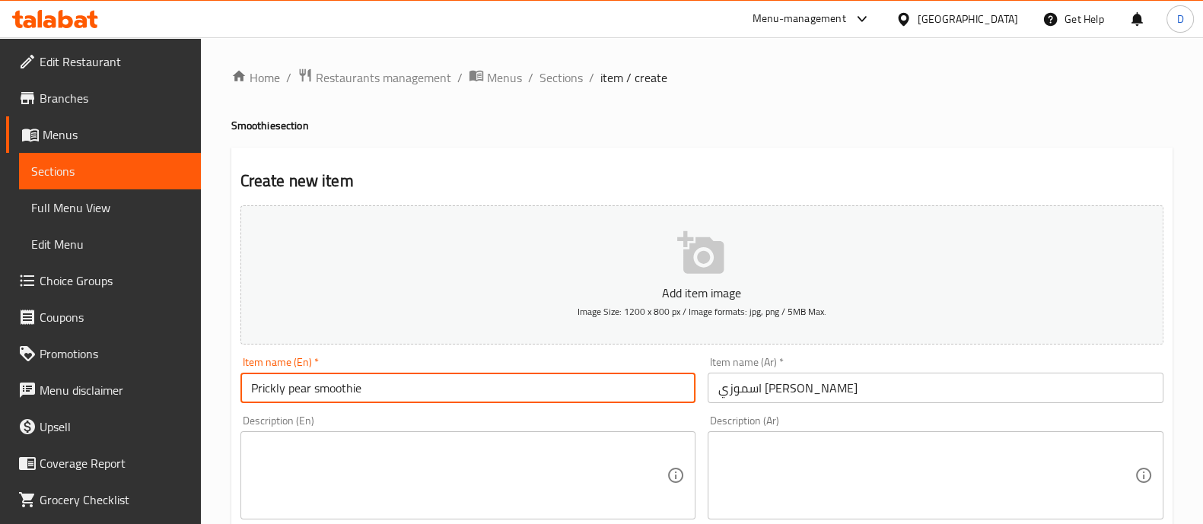
click at [822, 384] on input "اسموزي [PERSON_NAME]" at bounding box center [936, 388] width 456 height 30
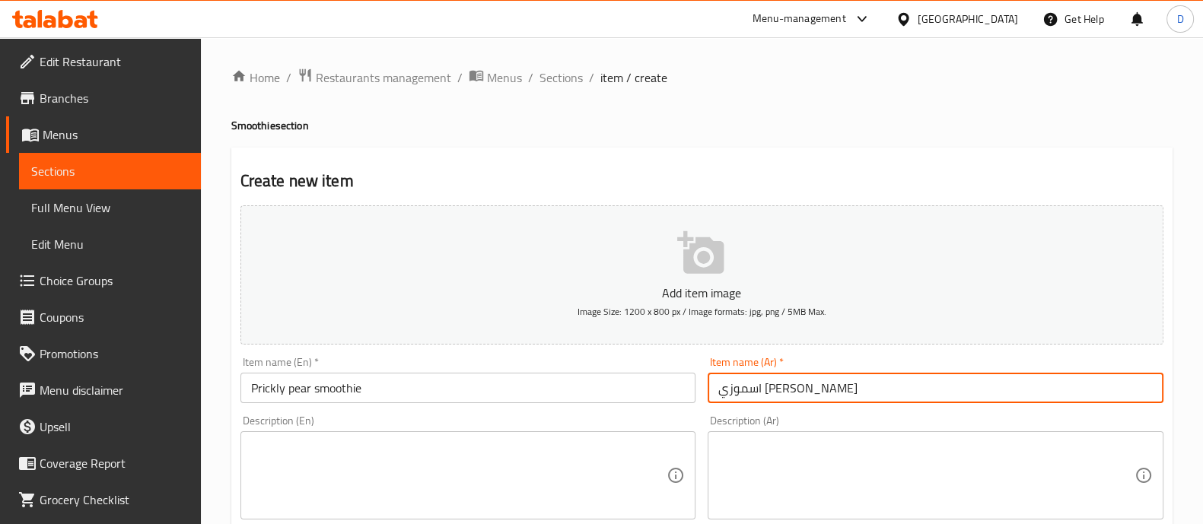
click at [822, 384] on input "اسموزي [PERSON_NAME]" at bounding box center [936, 388] width 456 height 30
paste input "text"
type input "سموزي [PERSON_NAME]"
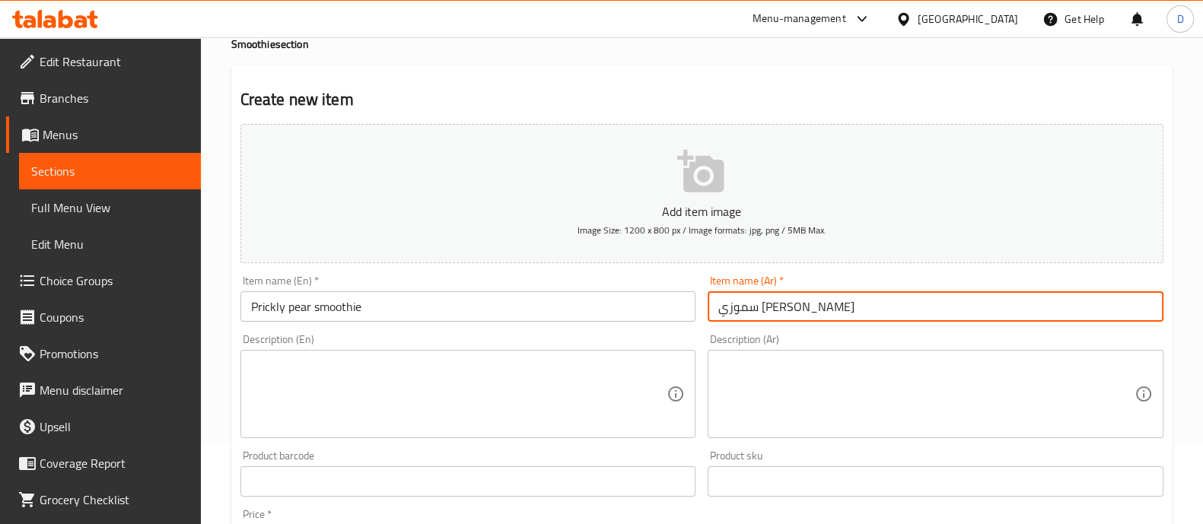
scroll to position [189, 0]
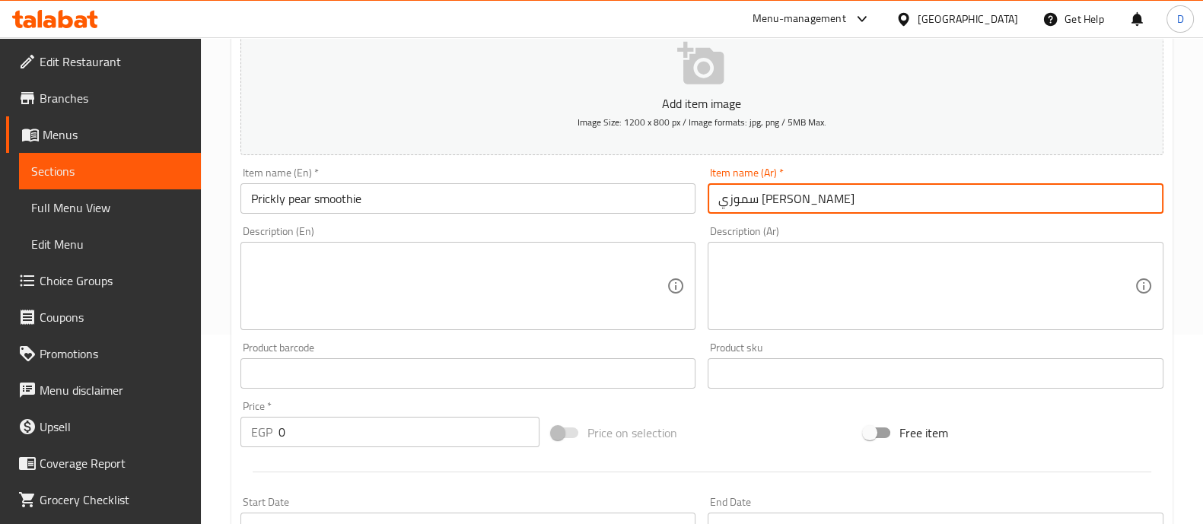
click at [377, 434] on input "0" at bounding box center [409, 432] width 262 height 30
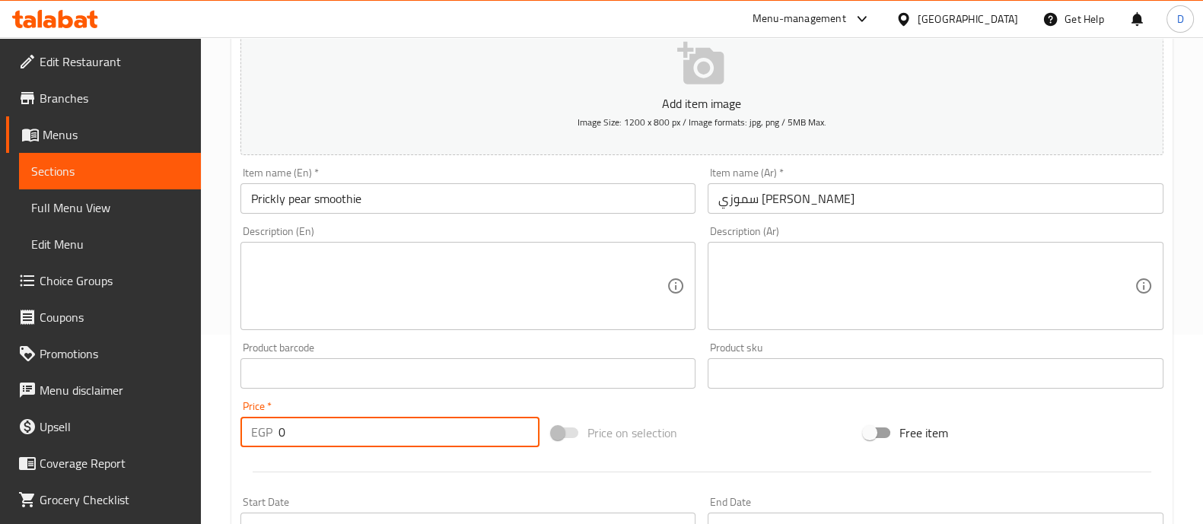
click at [377, 434] on input "0" at bounding box center [409, 432] width 262 height 30
type input "95"
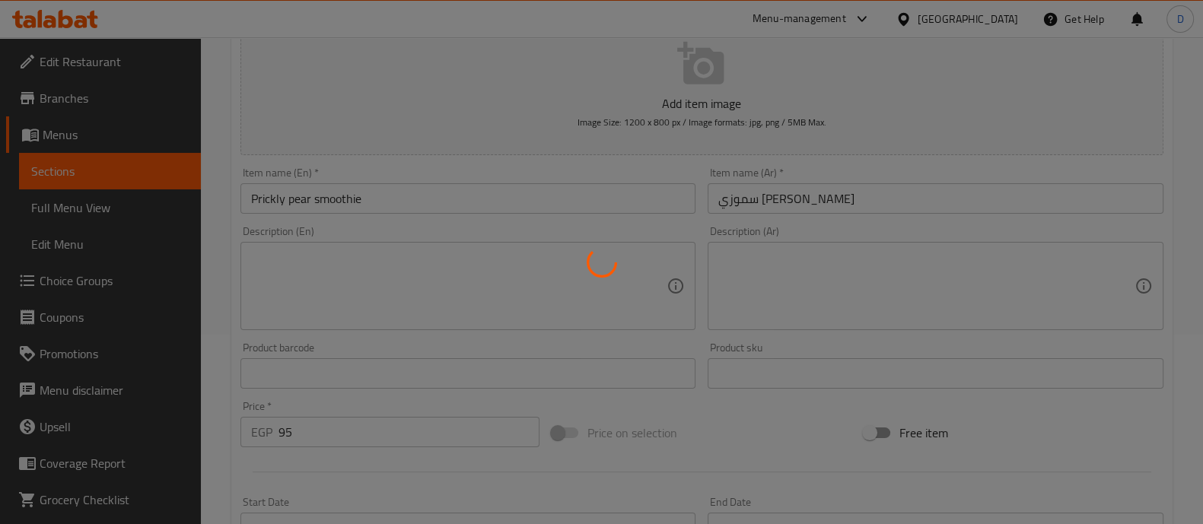
type input "0"
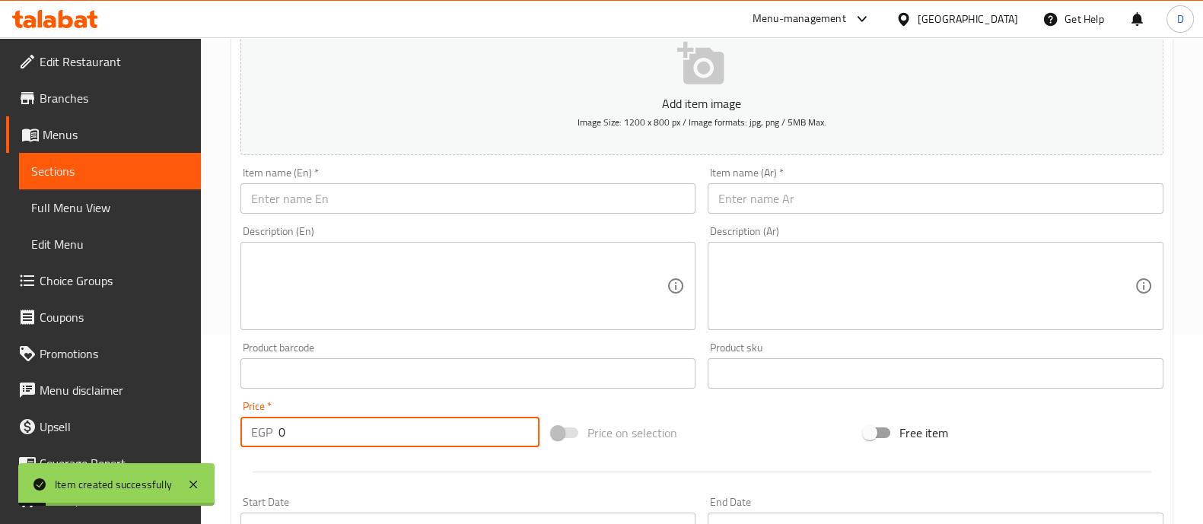
click at [69, 166] on span "Sections" at bounding box center [110, 171] width 158 height 18
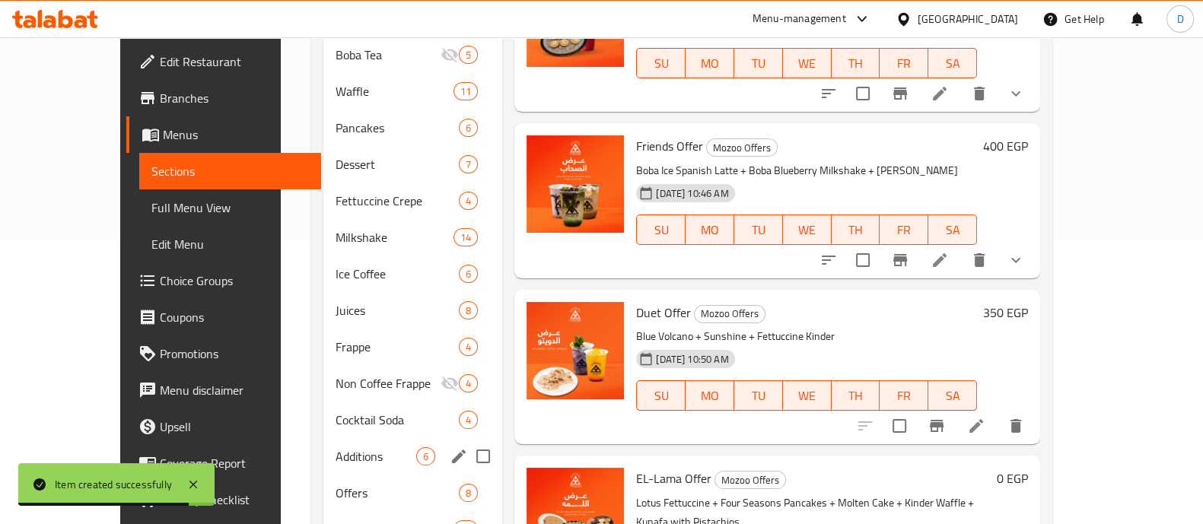
scroll to position [380, 0]
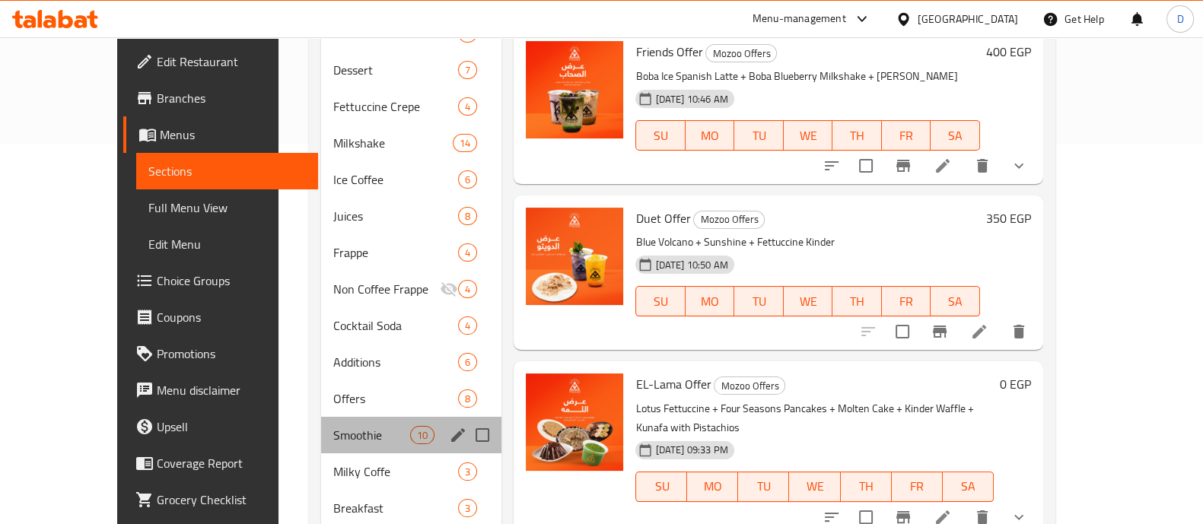
click at [321, 420] on div "Smoothie 10" at bounding box center [411, 435] width 180 height 37
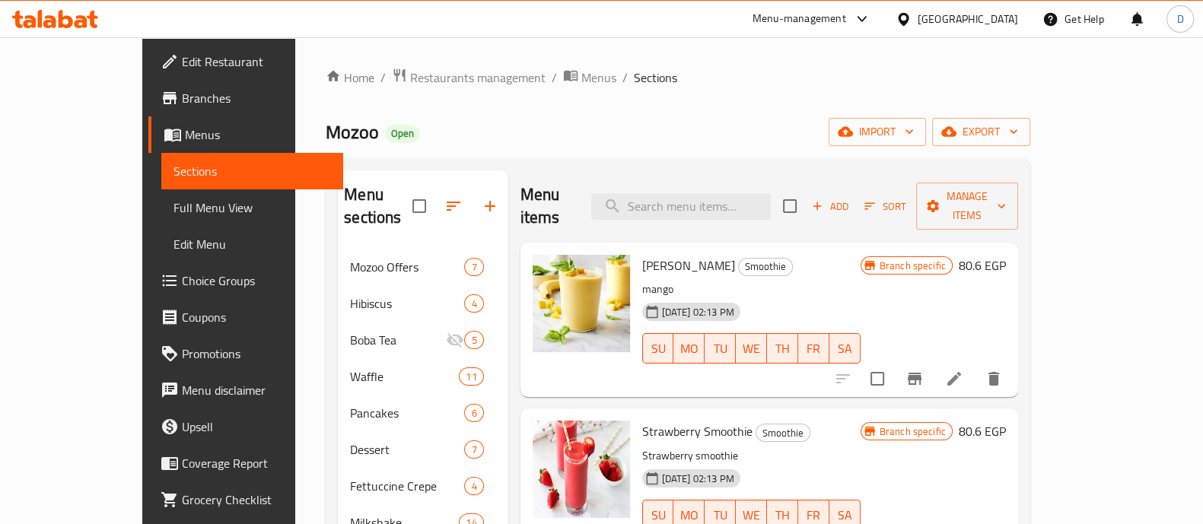
click at [906, 198] on span "Sort" at bounding box center [885, 207] width 42 height 18
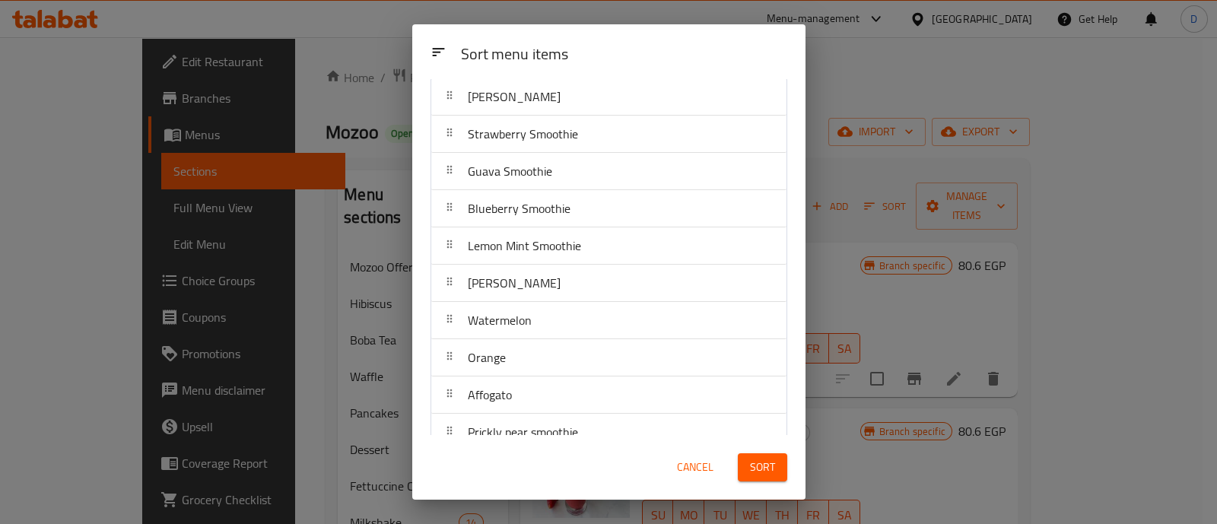
scroll to position [65, 0]
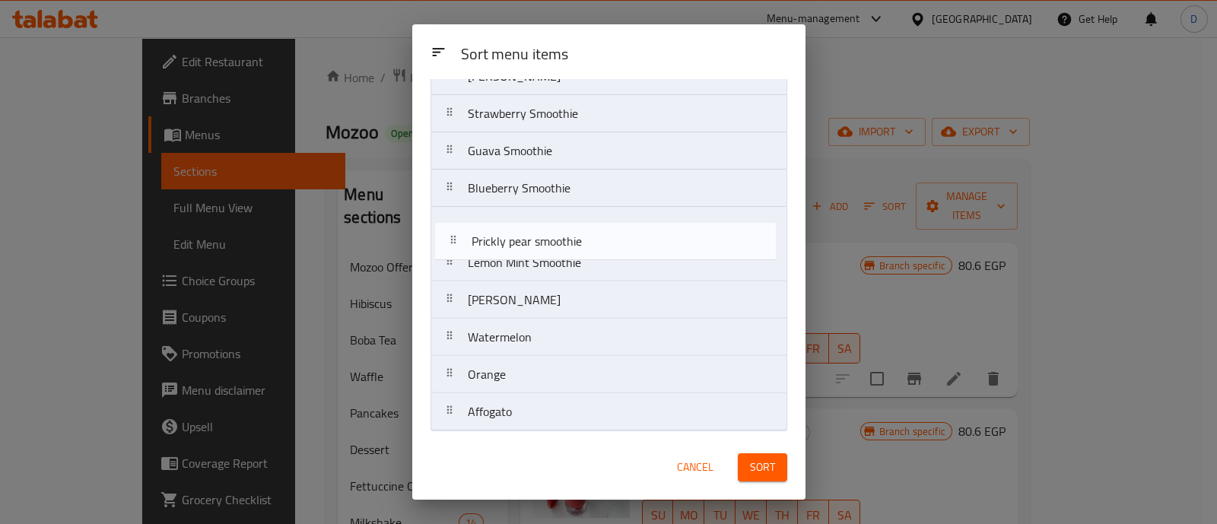
drag, startPoint x: 609, startPoint y: 421, endPoint x: 613, endPoint y: 167, distance: 253.4
click at [613, 170] on nav "Mango Smoothie Strawberry Smoothie Guava Smoothie Blueberry Smoothie Lemon Mint…" at bounding box center [609, 244] width 357 height 374
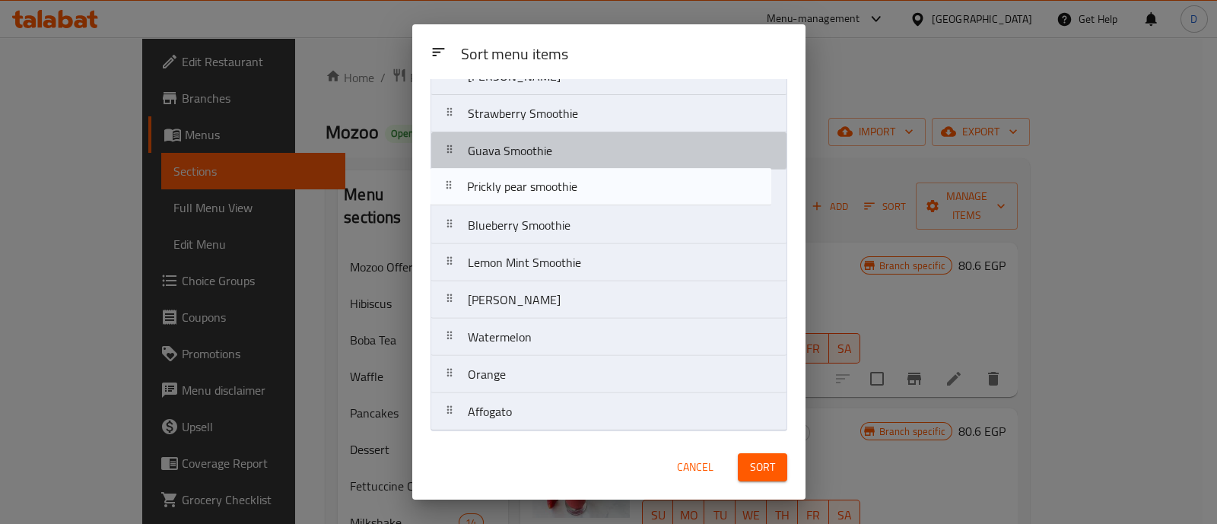
drag, startPoint x: 618, startPoint y: 150, endPoint x: 623, endPoint y: 142, distance: 9.3
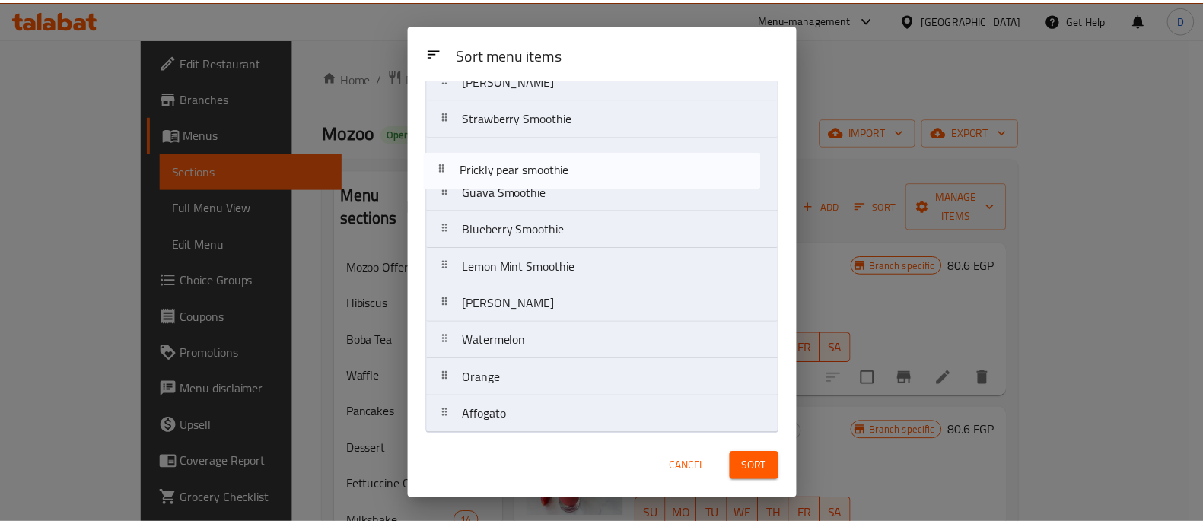
scroll to position [0, 0]
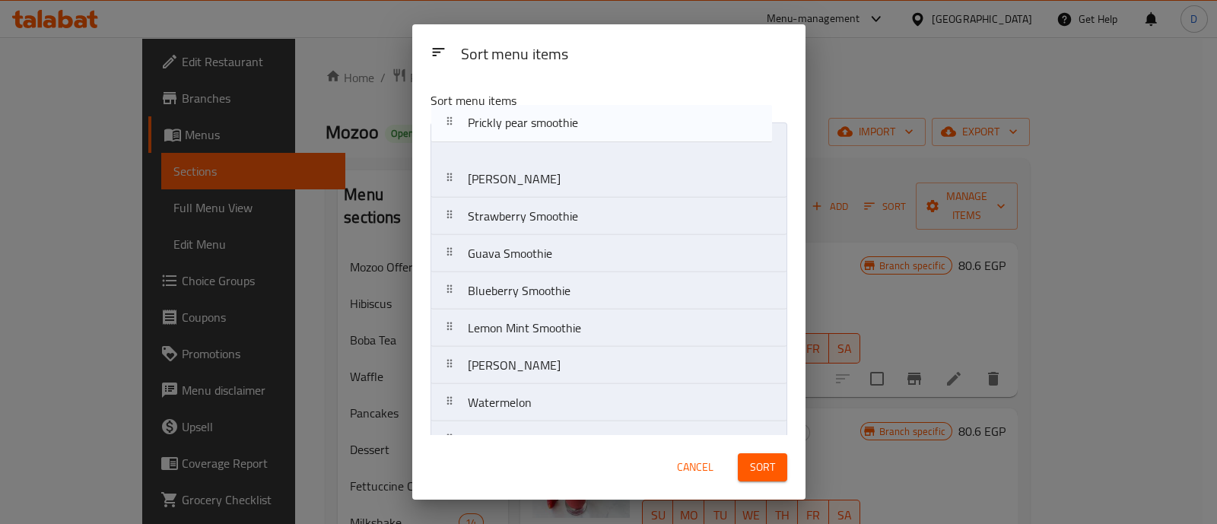
drag, startPoint x: 616, startPoint y: 200, endPoint x: 647, endPoint y: 184, distance: 35.1
click at [619, 142] on nav "Mango Smoothie Strawberry Smoothie Guava Smoothie Prickly pear smoothie Blueber…" at bounding box center [609, 310] width 357 height 374
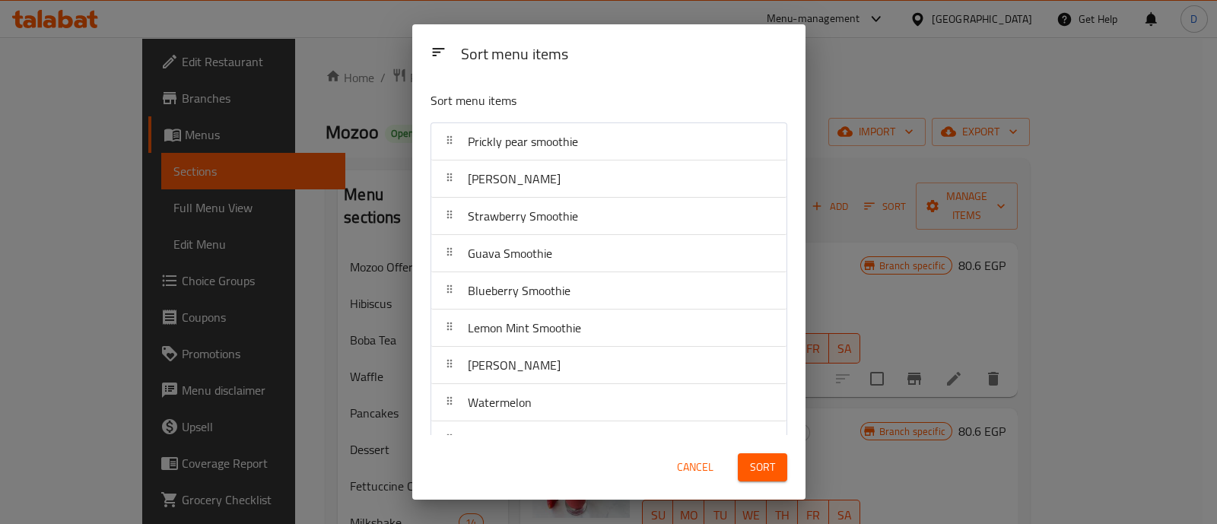
click at [771, 468] on span "Sort" at bounding box center [762, 467] width 25 height 19
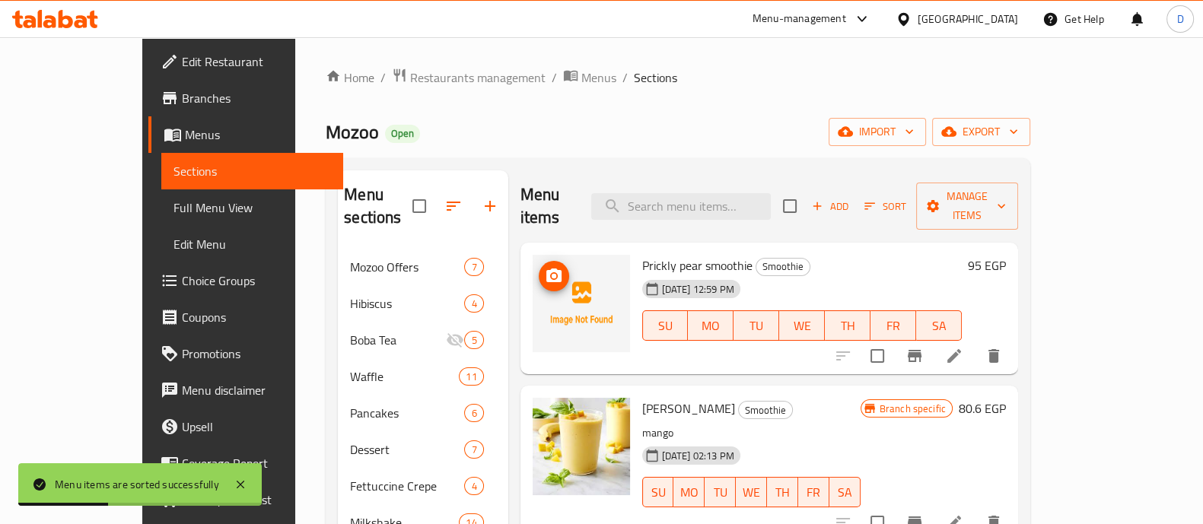
click at [546, 269] on icon "upload picture" at bounding box center [553, 276] width 15 height 14
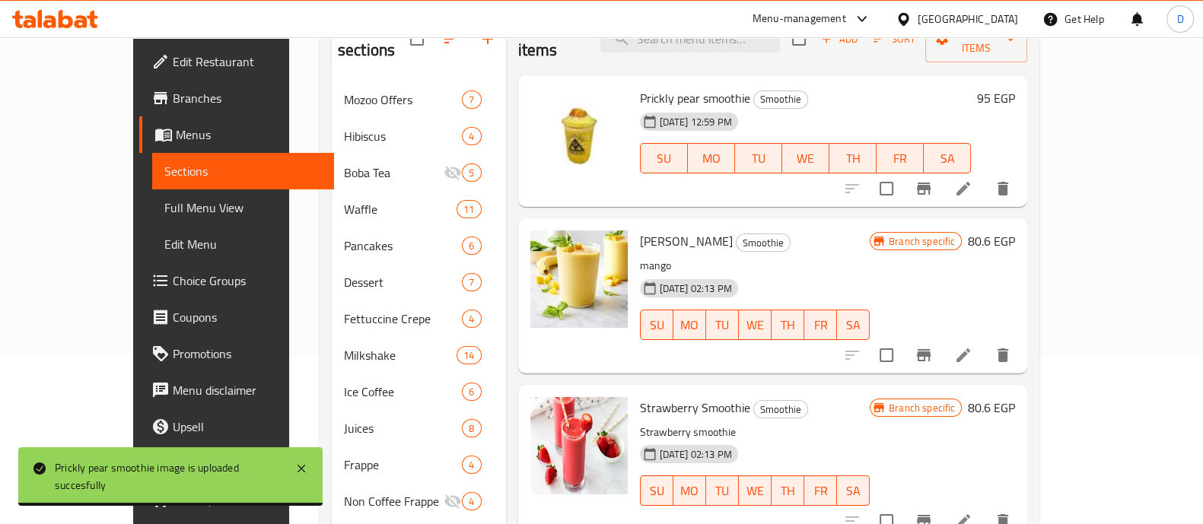
scroll to position [380, 0]
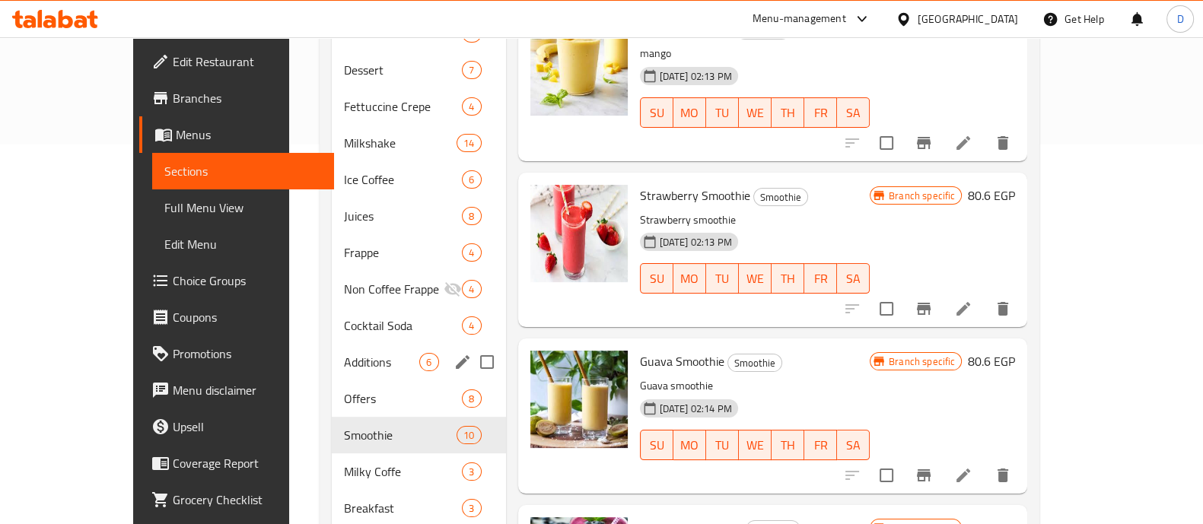
click at [358, 353] on span "Additions" at bounding box center [381, 362] width 75 height 18
